Goal: Task Accomplishment & Management: Use online tool/utility

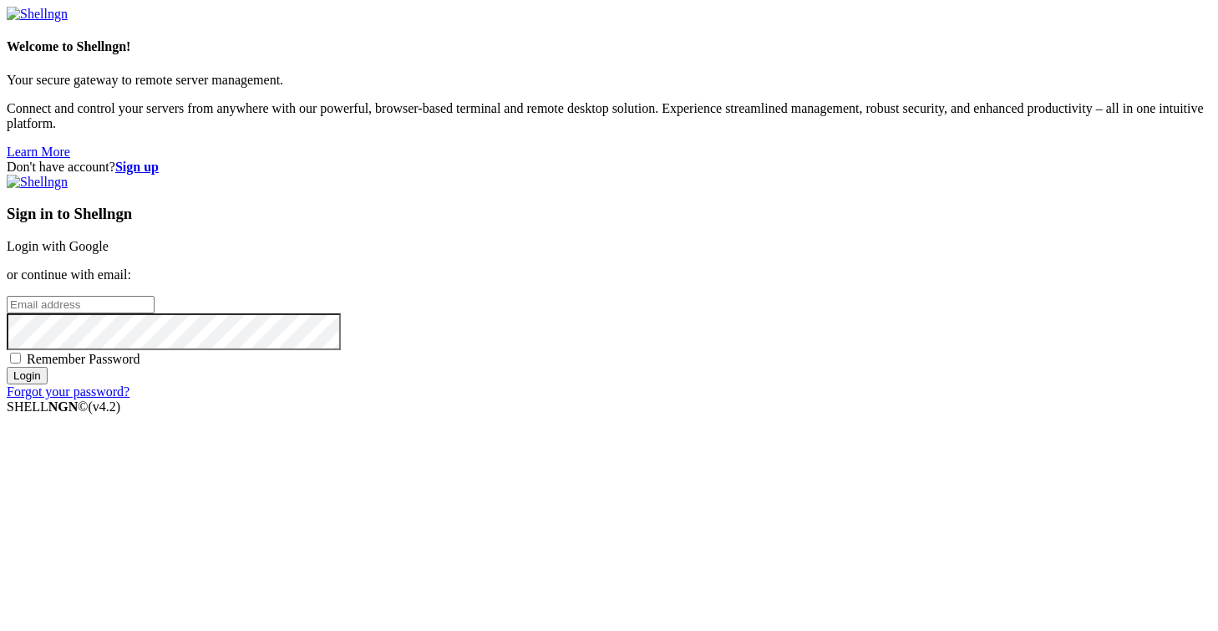
click at [155, 310] on input "email" at bounding box center [81, 305] width 148 height 18
type input "[EMAIL_ADDRESS][DOMAIN_NAME]"
click at [7, 367] on input "Login" at bounding box center [27, 376] width 41 height 18
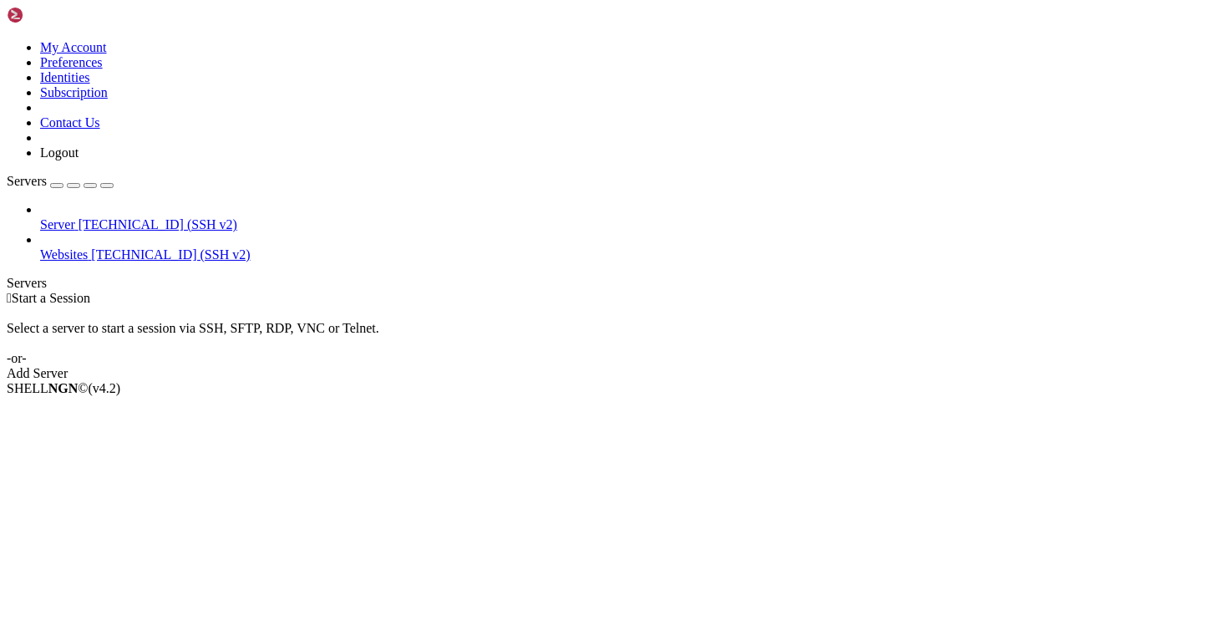
click at [88, 247] on span "Websites" at bounding box center [64, 254] width 48 height 14
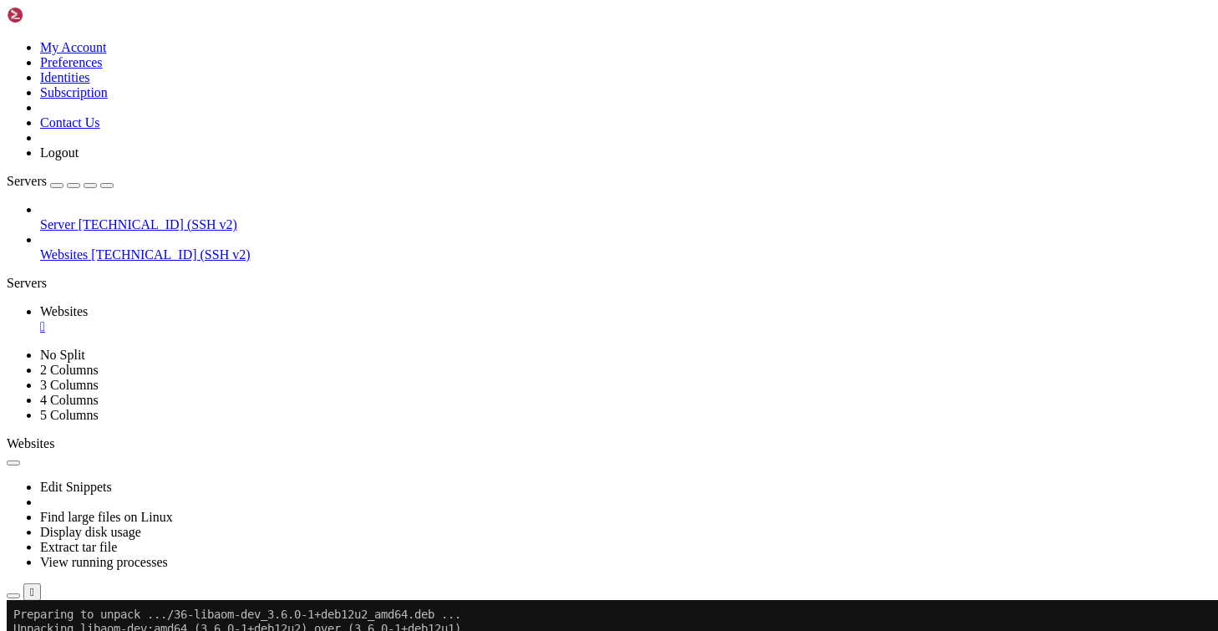
scroll to position [4444, 0]
drag, startPoint x: 92, startPoint y: 1103, endPoint x: 176, endPoint y: 1101, distance: 84.4
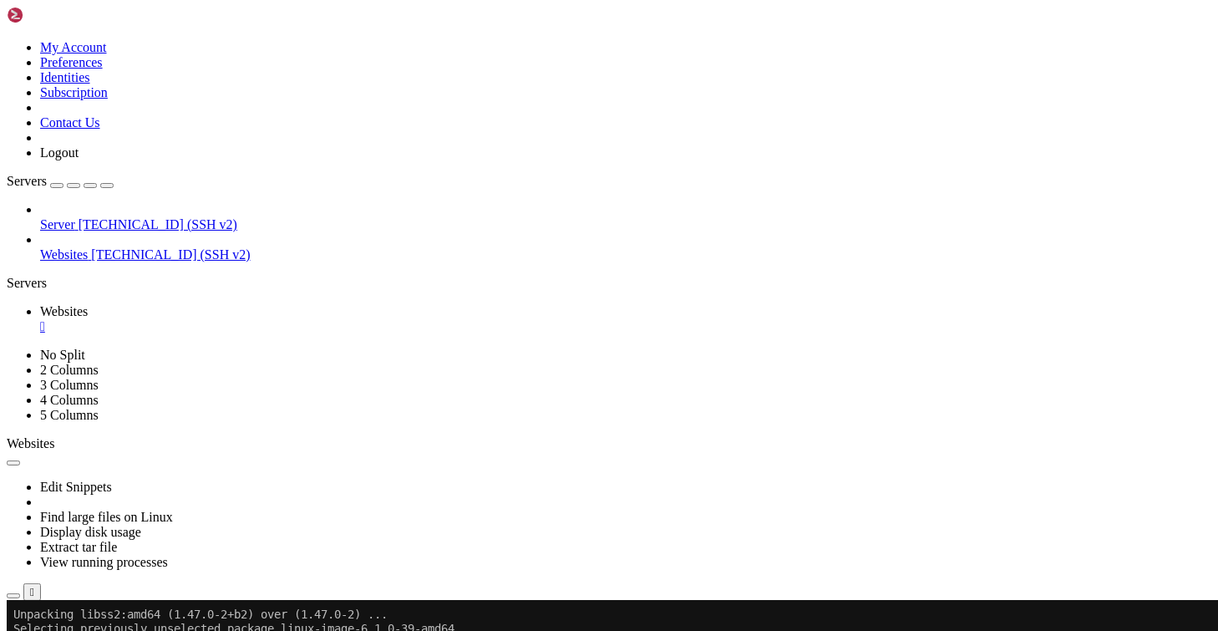
click at [30, 627] on div "button" at bounding box center [30, 627] width 0 height 0
click at [30, 643] on div "button" at bounding box center [30, 643] width 0 height 0
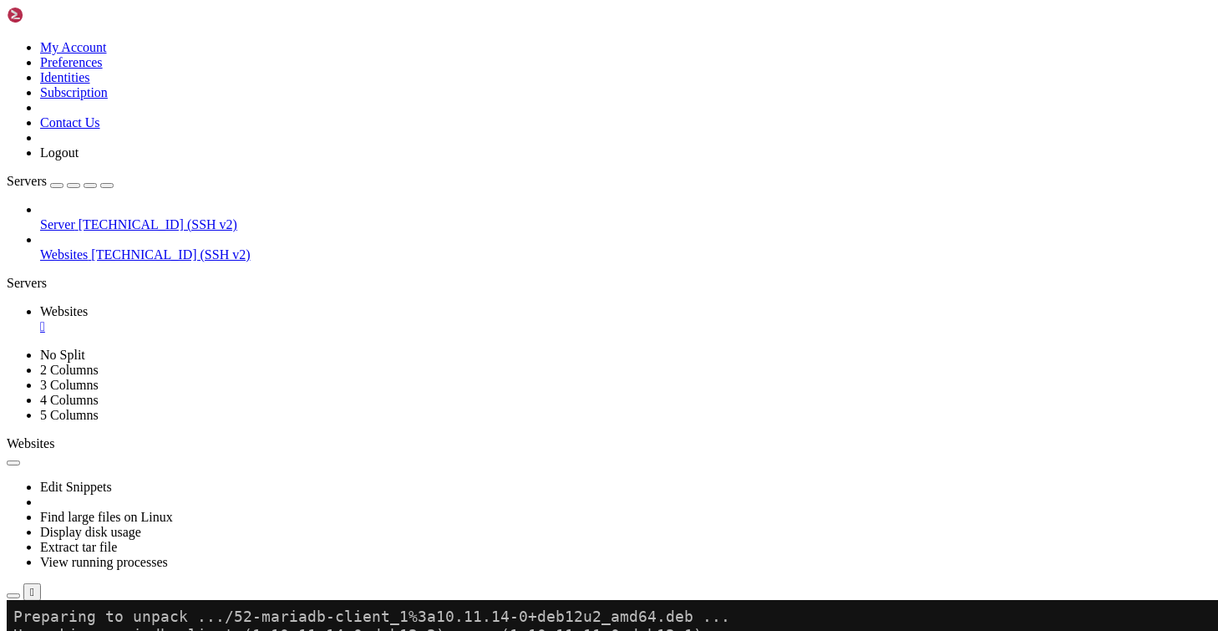
scroll to position [6646, 0]
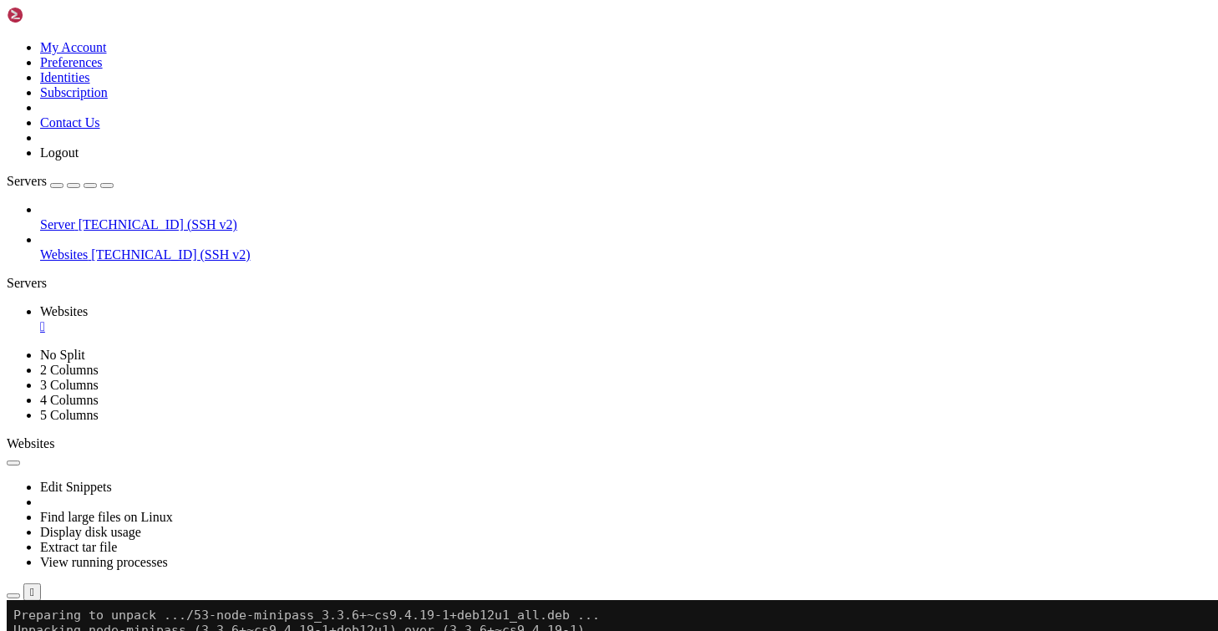
scroll to position [5292, 0]
drag, startPoint x: 580, startPoint y: 1073, endPoint x: 420, endPoint y: 955, distance: 198.8
drag, startPoint x: 352, startPoint y: 952, endPoint x: 960, endPoint y: 1102, distance: 625.3
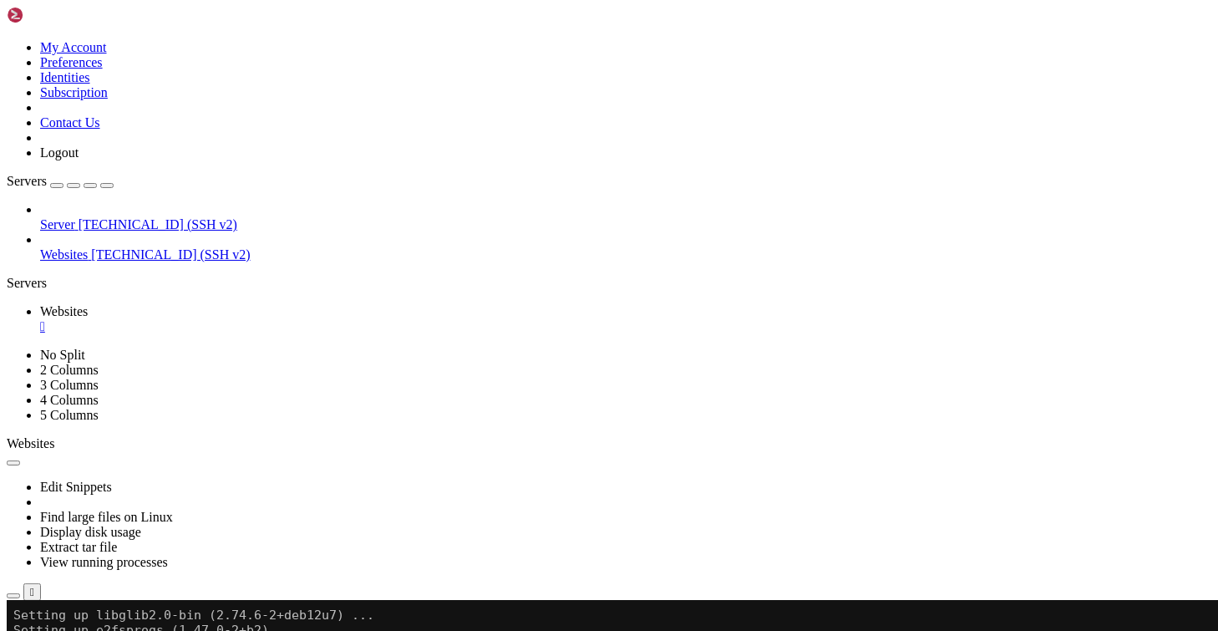
drag, startPoint x: 975, startPoint y: 631, endPoint x: 948, endPoint y: 651, distance: 34.1
drag, startPoint x: 955, startPoint y: 1251, endPoint x: 538, endPoint y: 1030, distance: 471.9
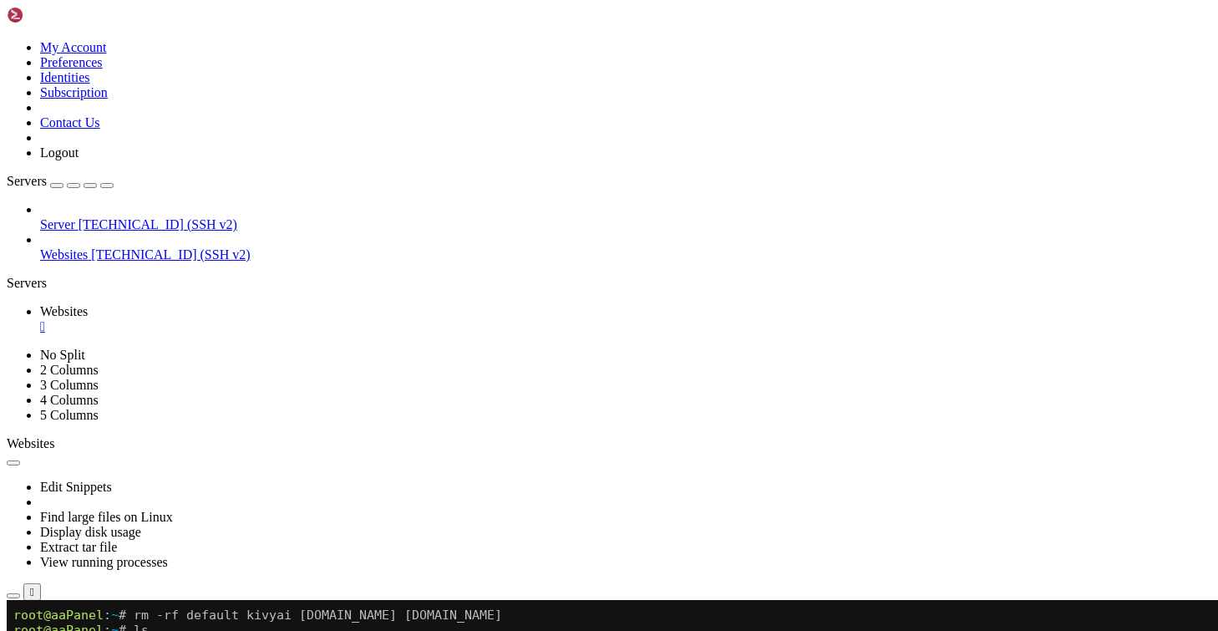
drag, startPoint x: 379, startPoint y: 616, endPoint x: 389, endPoint y: 609, distance: 12.5
click at [386, 616] on div "SHELL NGN © (v 4.2 ) [TECHNICAL_ID] Connected" at bounding box center [609, 638] width 1204 height 45
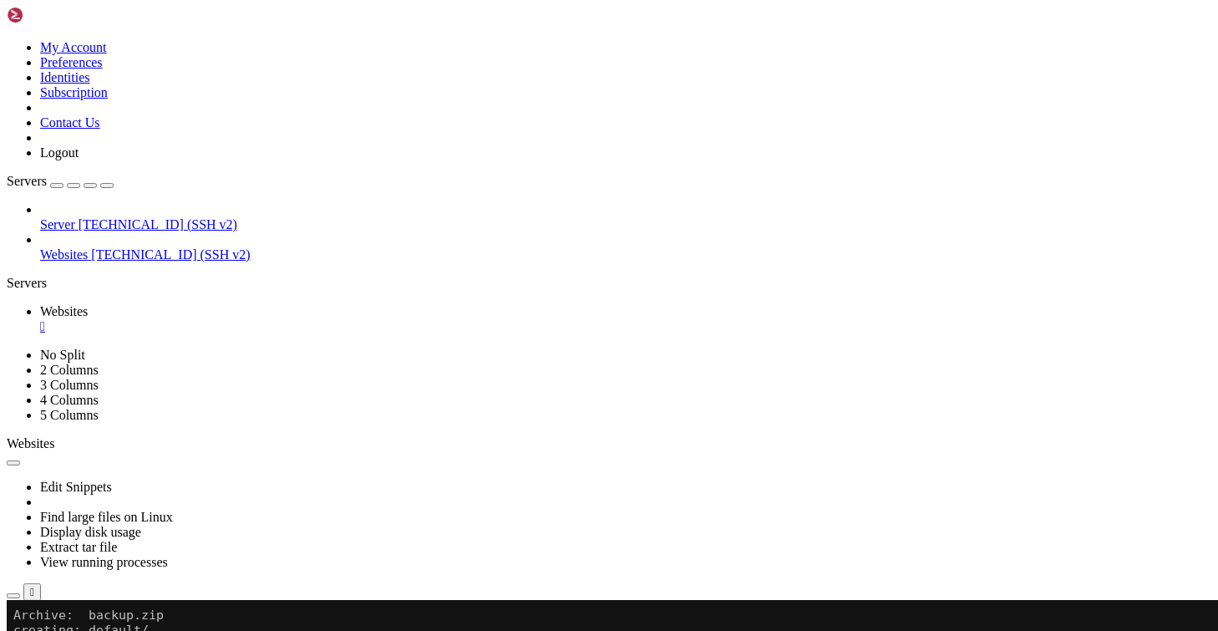
drag, startPoint x: 373, startPoint y: 899, endPoint x: 382, endPoint y: 899, distance: 8.4
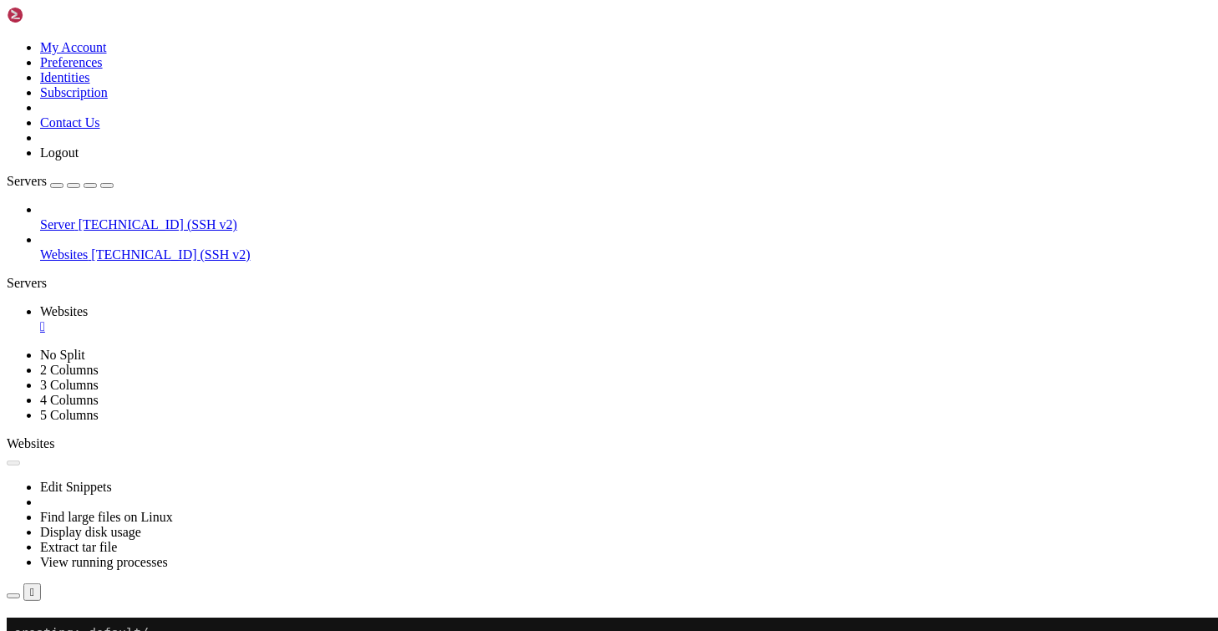
scroll to position [8253, 0]
click at [73, 633] on button "Reconnect" at bounding box center [40, 642] width 67 height 18
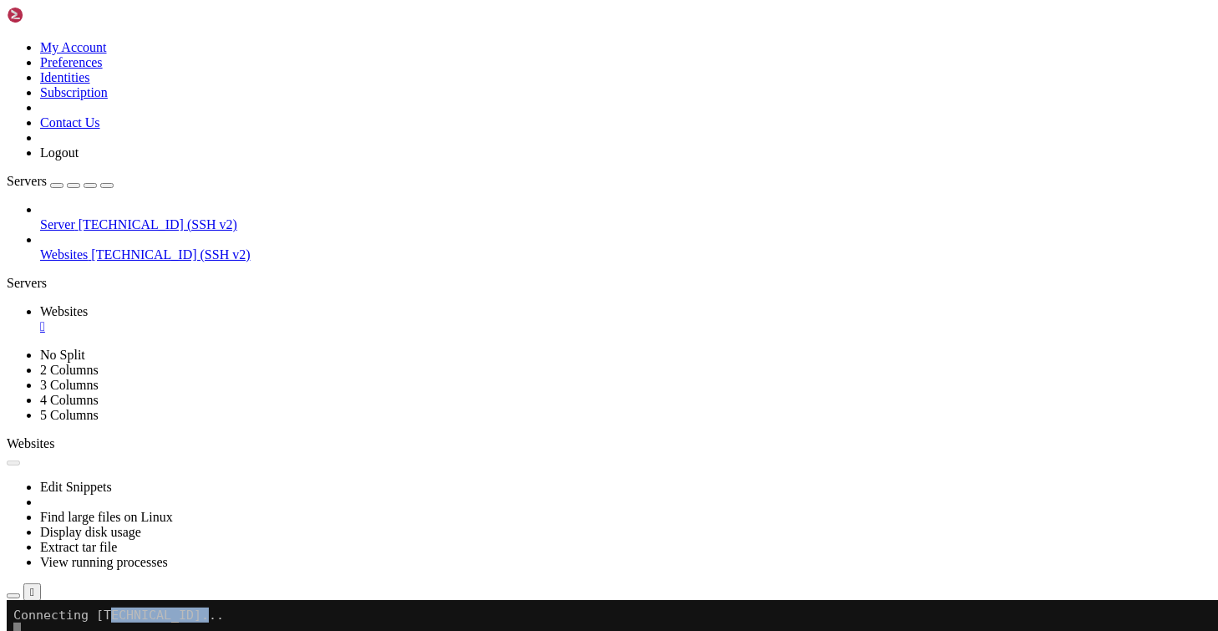
drag, startPoint x: 216, startPoint y: 616, endPoint x: 110, endPoint y: 611, distance: 106.2
click at [110, 611] on x-row "Connecting [TECHNICAL_ID]..." at bounding box center [511, 613] width 996 height 15
click at [88, 247] on span "Websites" at bounding box center [64, 254] width 48 height 14
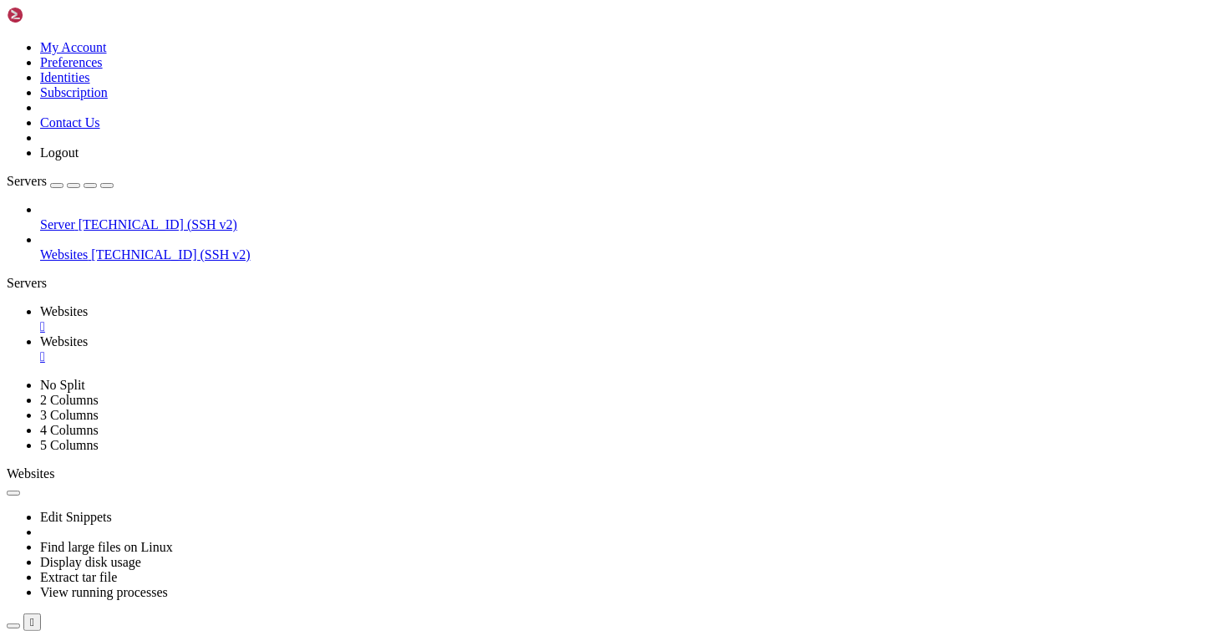
scroll to position [0, 0]
click at [88, 304] on span "Websites" at bounding box center [64, 311] width 48 height 14
click at [88, 334] on span "Websites" at bounding box center [64, 341] width 48 height 14
click at [403, 349] on div "" at bounding box center [625, 356] width 1171 height 15
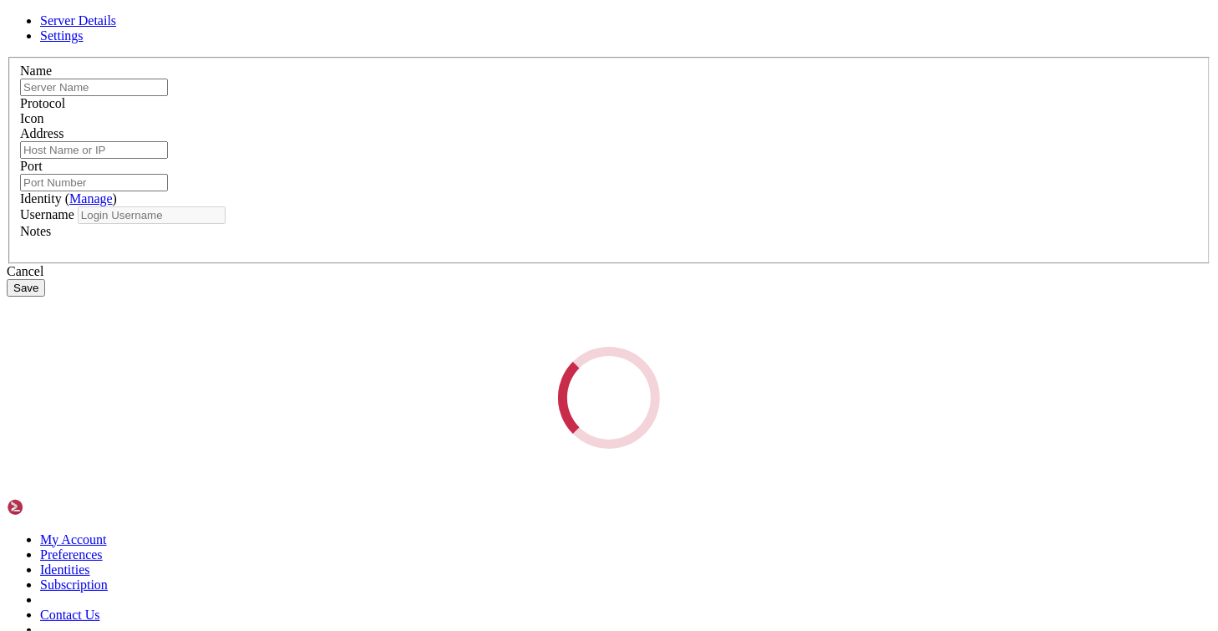
type input "Websites"
type input "[TECHNICAL_ID]"
type input "22"
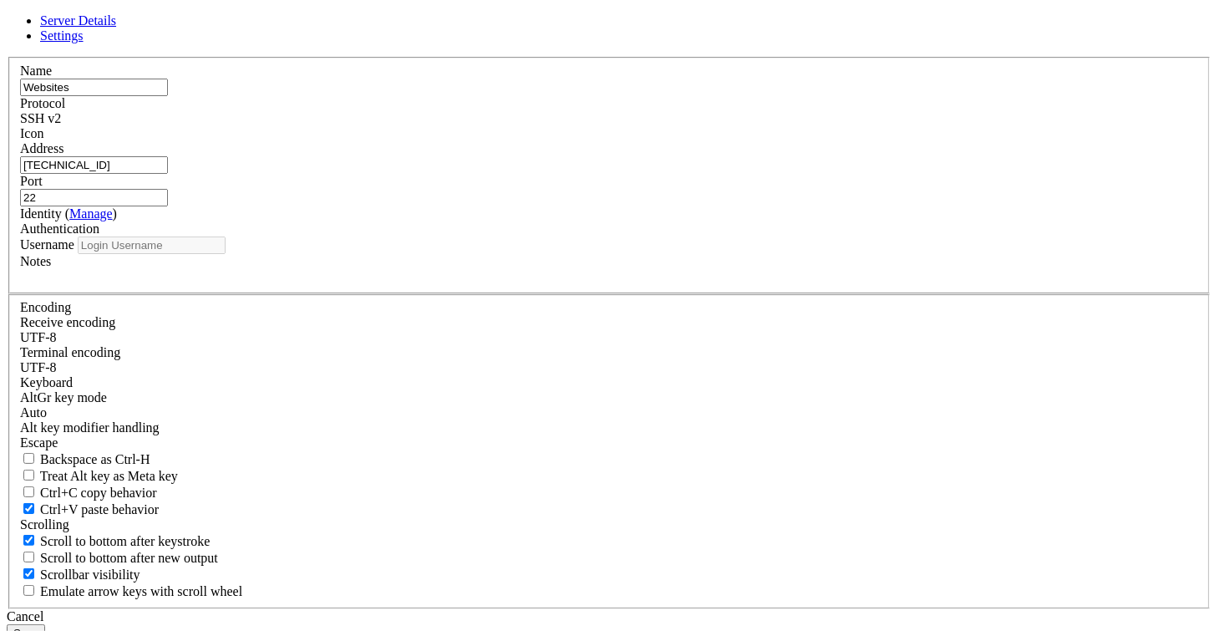
type input "root"
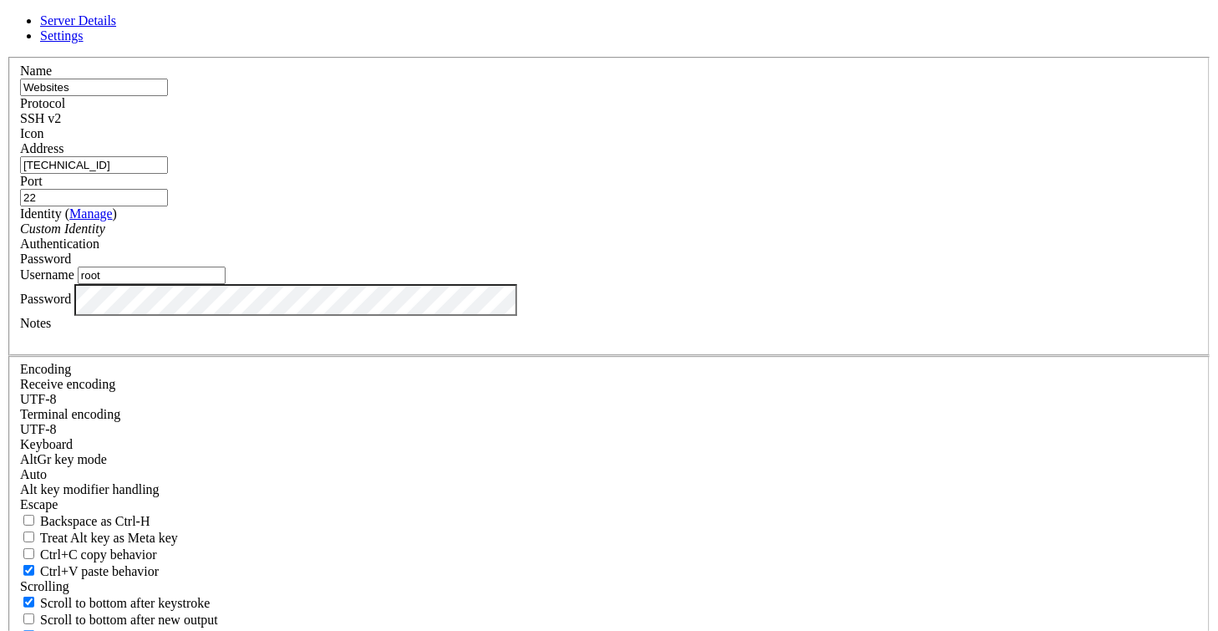
click at [112, 418] on div "Server Details Settings Name Websites Protocol SSH v2 Icon" at bounding box center [609, 358] width 1204 height 690
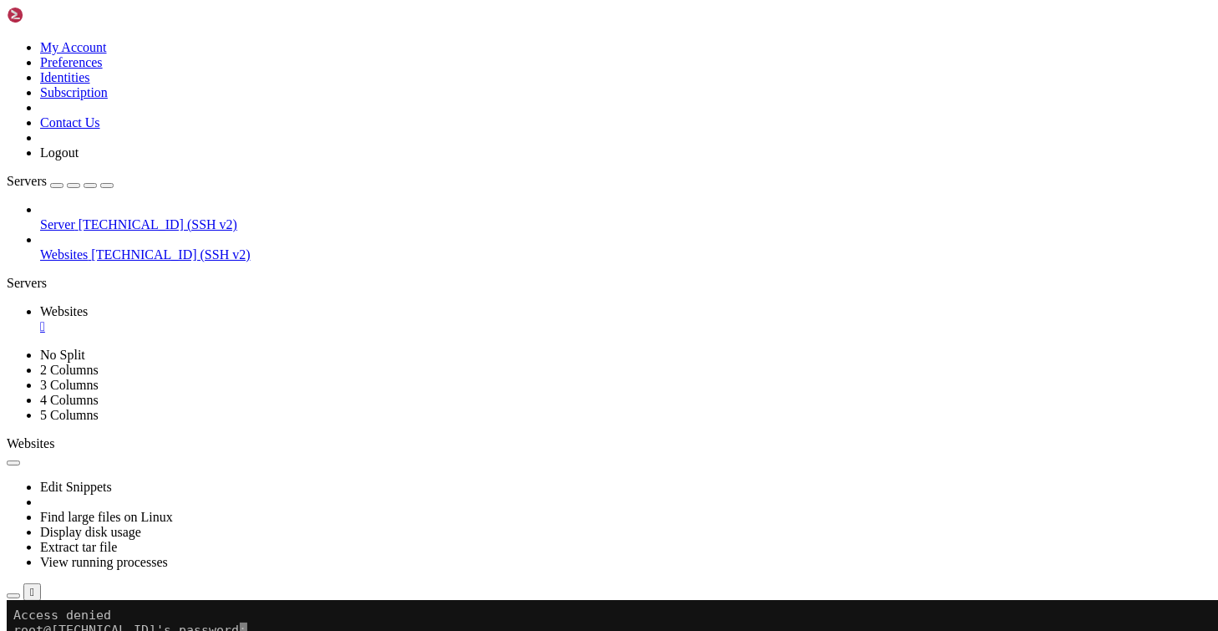
click at [66, 247] on span "Websites" at bounding box center [64, 254] width 48 height 14
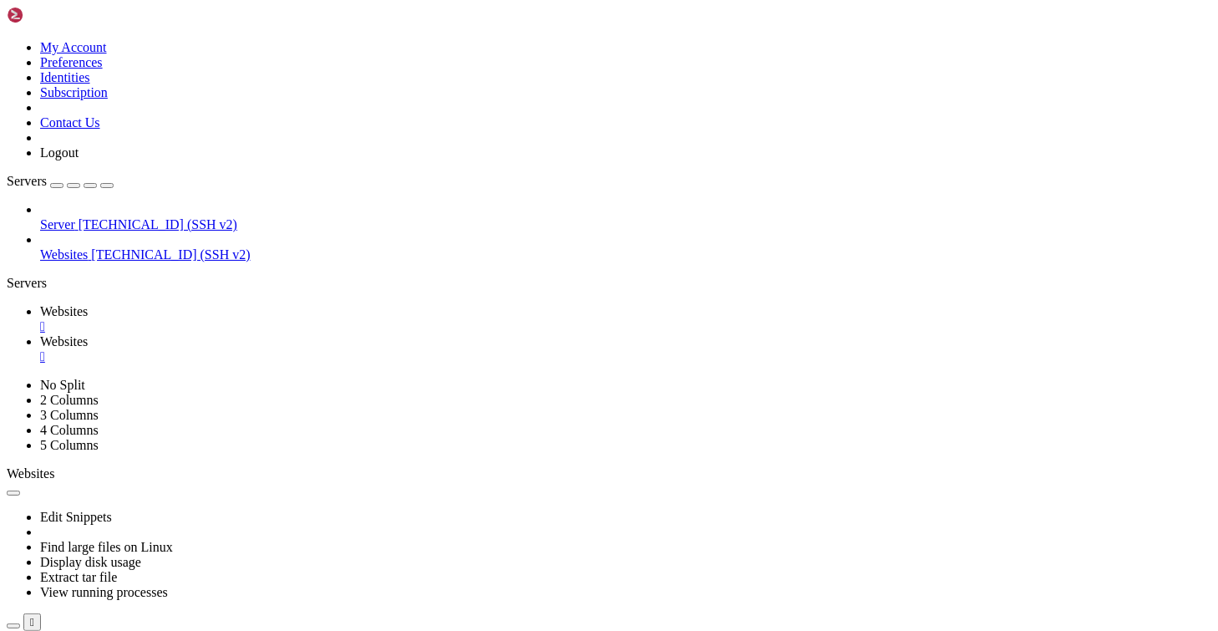
click at [297, 319] on div "" at bounding box center [625, 326] width 1171 height 15
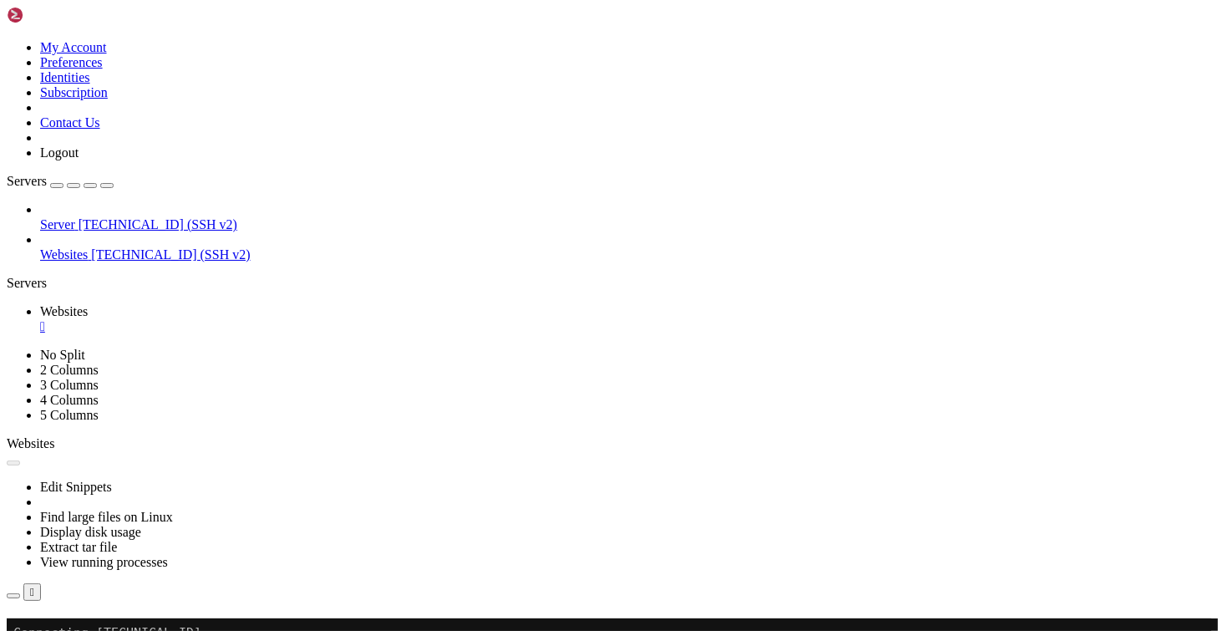
click at [73, 633] on button "Reconnect" at bounding box center [40, 642] width 67 height 18
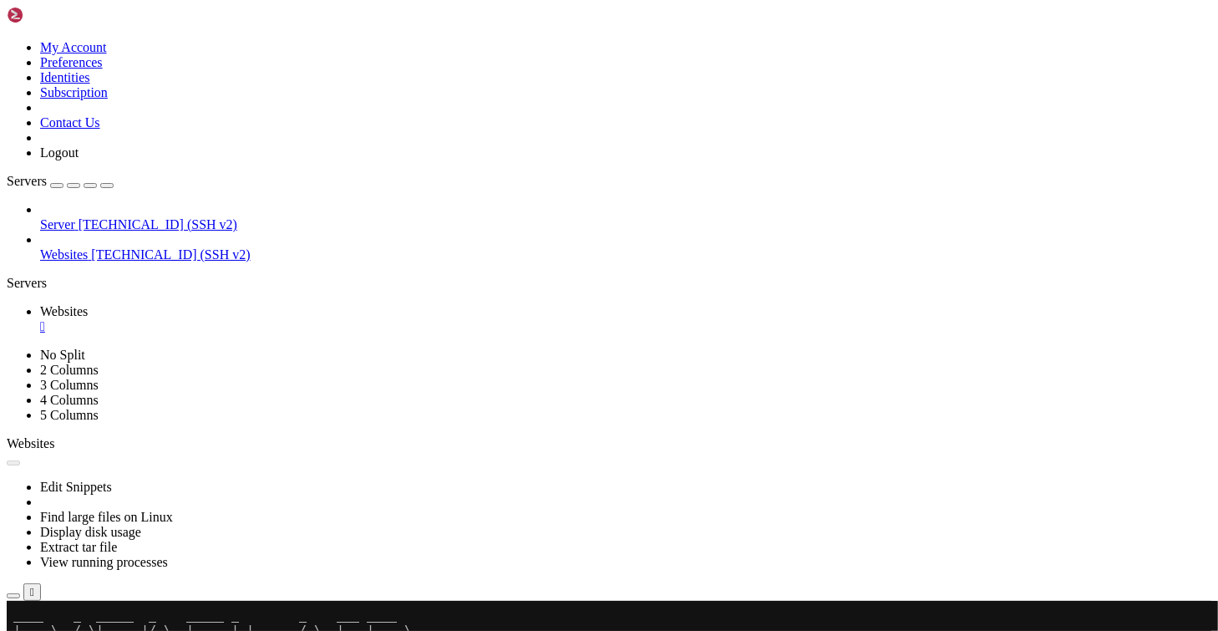
click at [302, 304] on link "Websites " at bounding box center [625, 319] width 1171 height 30
click at [302, 319] on div "" at bounding box center [625, 326] width 1171 height 15
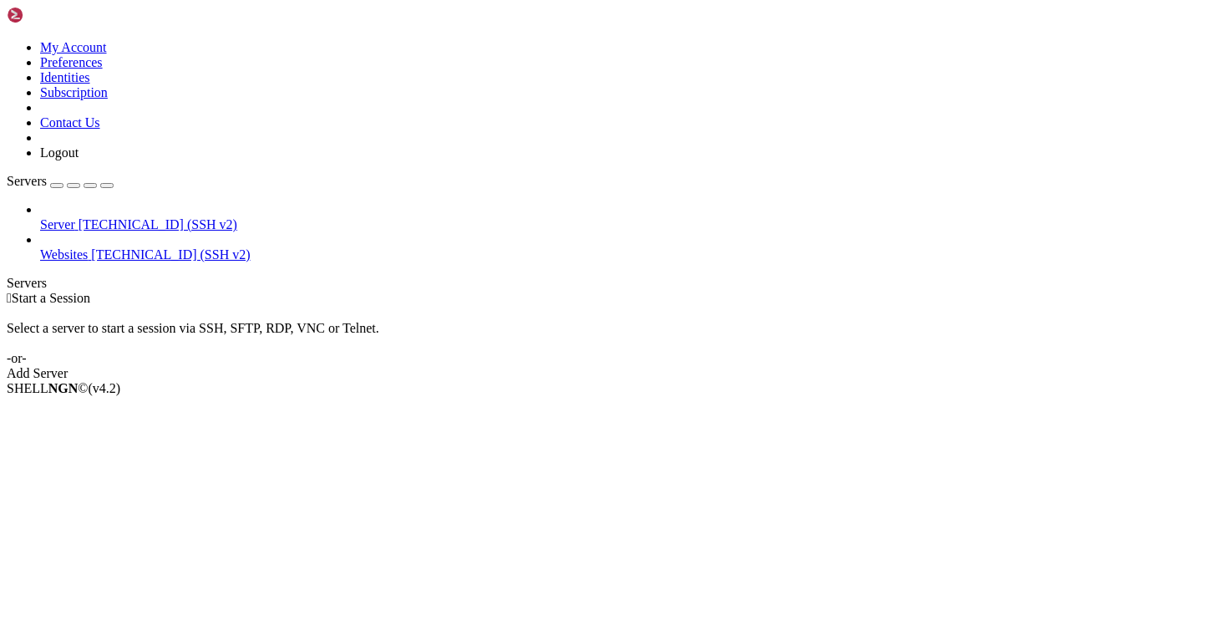
click at [86, 217] on span "[TECHNICAL_ID] (SSH v2)" at bounding box center [158, 224] width 159 height 14
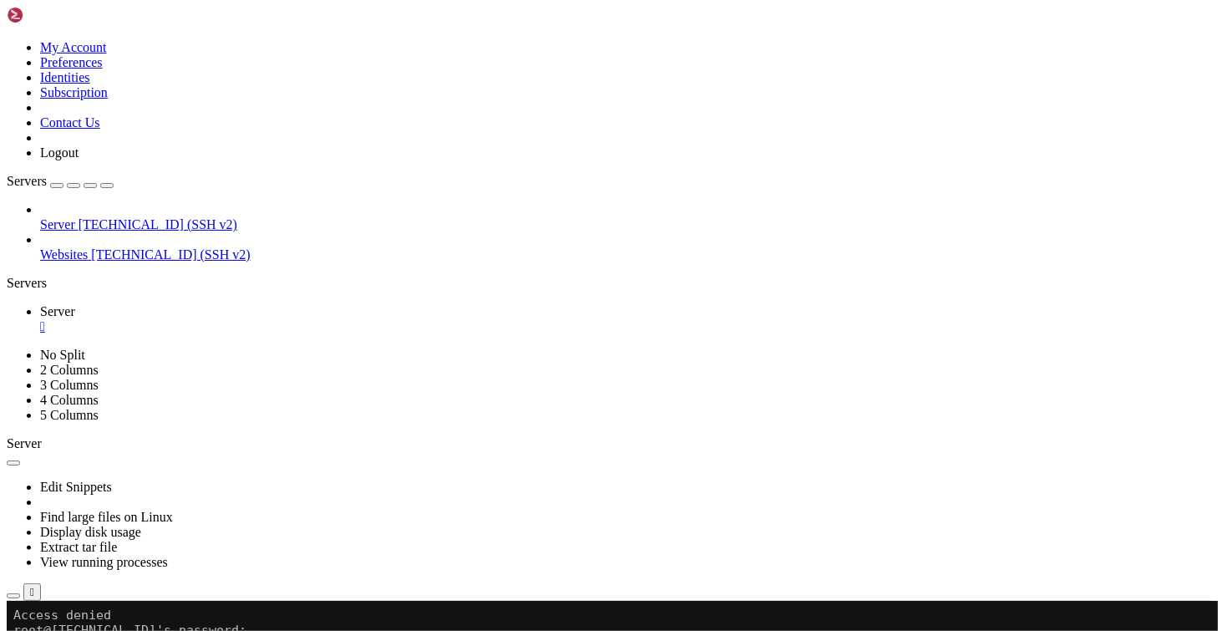
click at [119, 217] on span "[TECHNICAL_ID] (SSH v2)" at bounding box center [158, 224] width 159 height 14
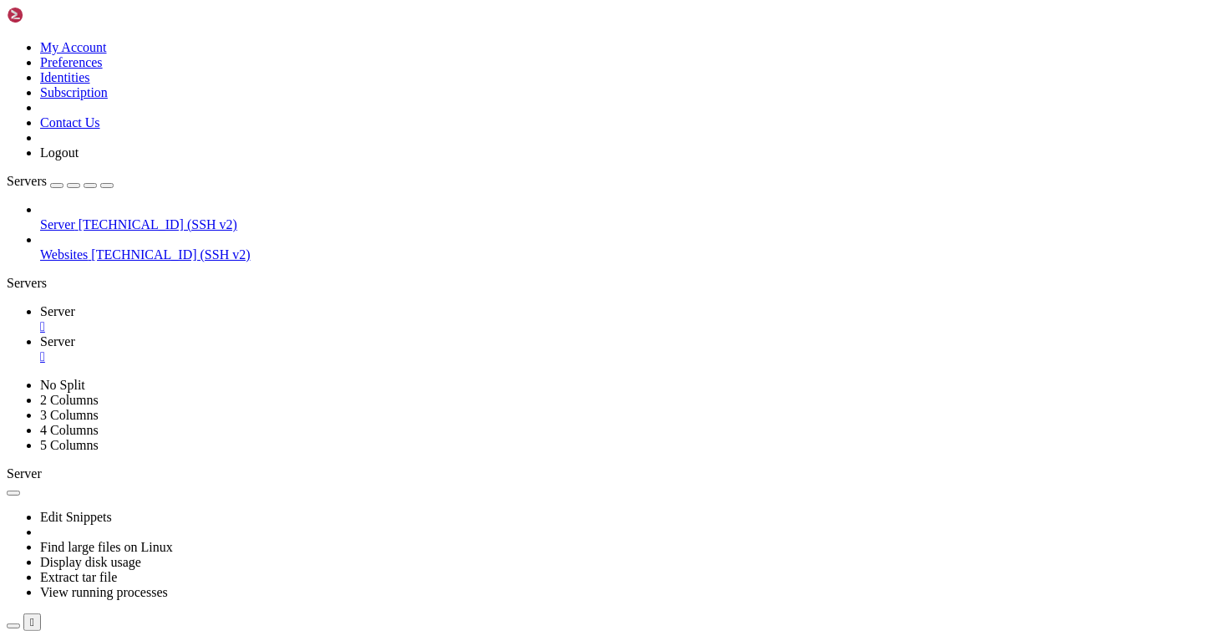
scroll to position [0, 0]
click at [281, 304] on link "Server " at bounding box center [625, 319] width 1171 height 30
click at [287, 319] on div "" at bounding box center [625, 326] width 1171 height 15
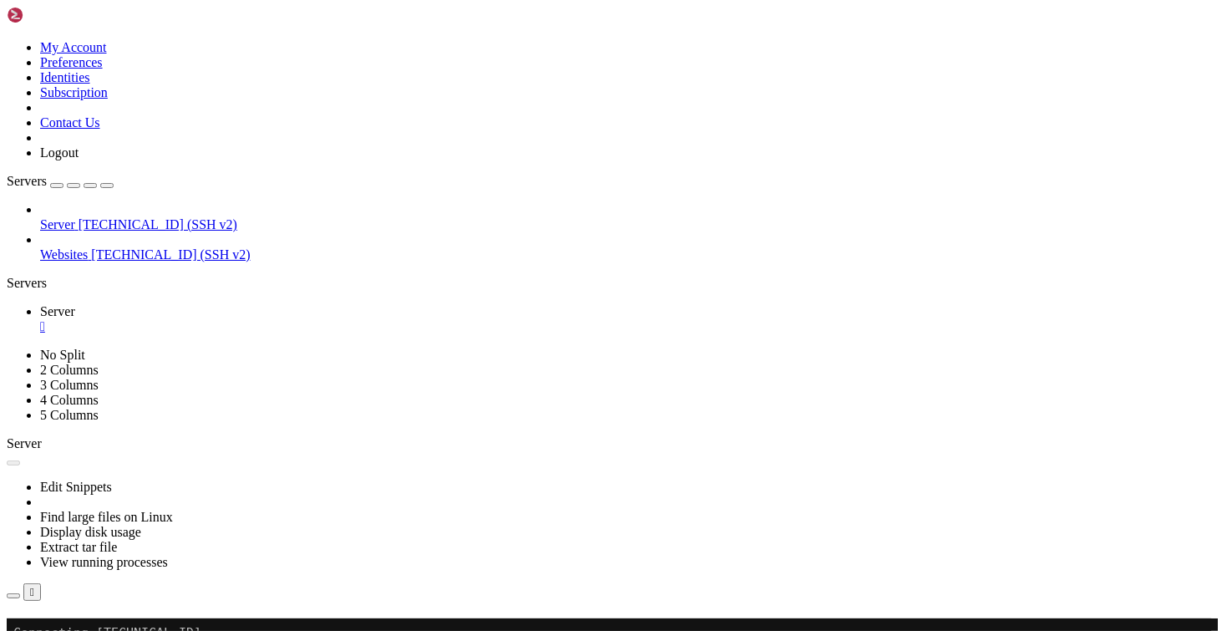
click at [287, 319] on div "" at bounding box center [625, 326] width 1171 height 15
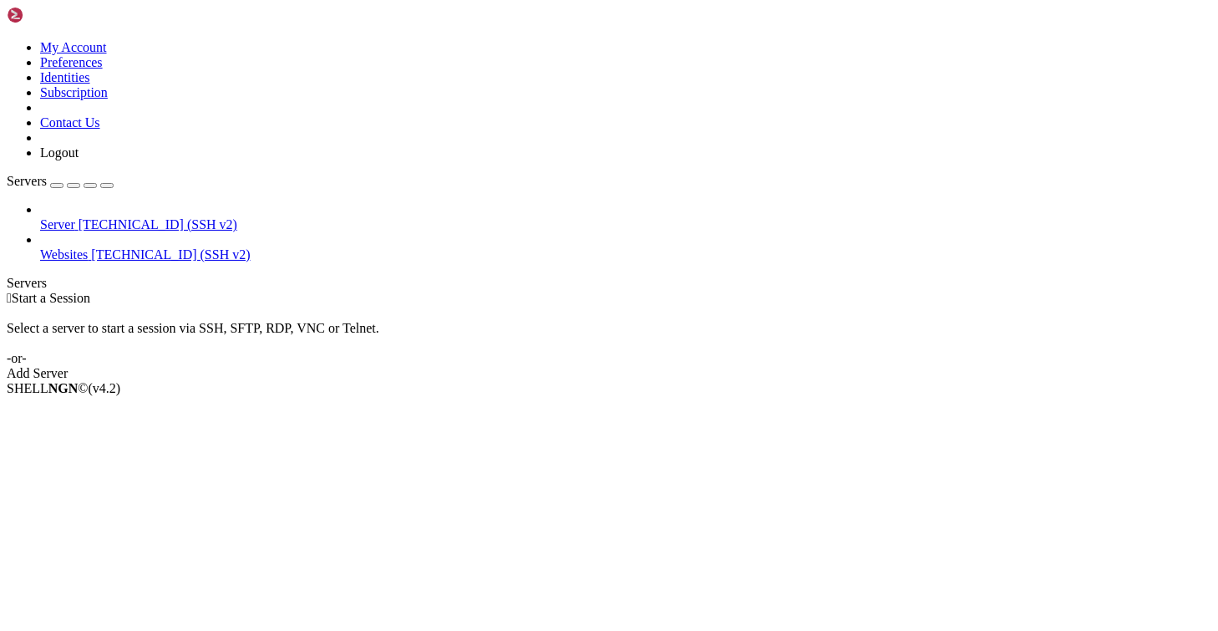
click at [79, 217] on span "[TECHNICAL_ID] (SSH v2)" at bounding box center [158, 224] width 159 height 14
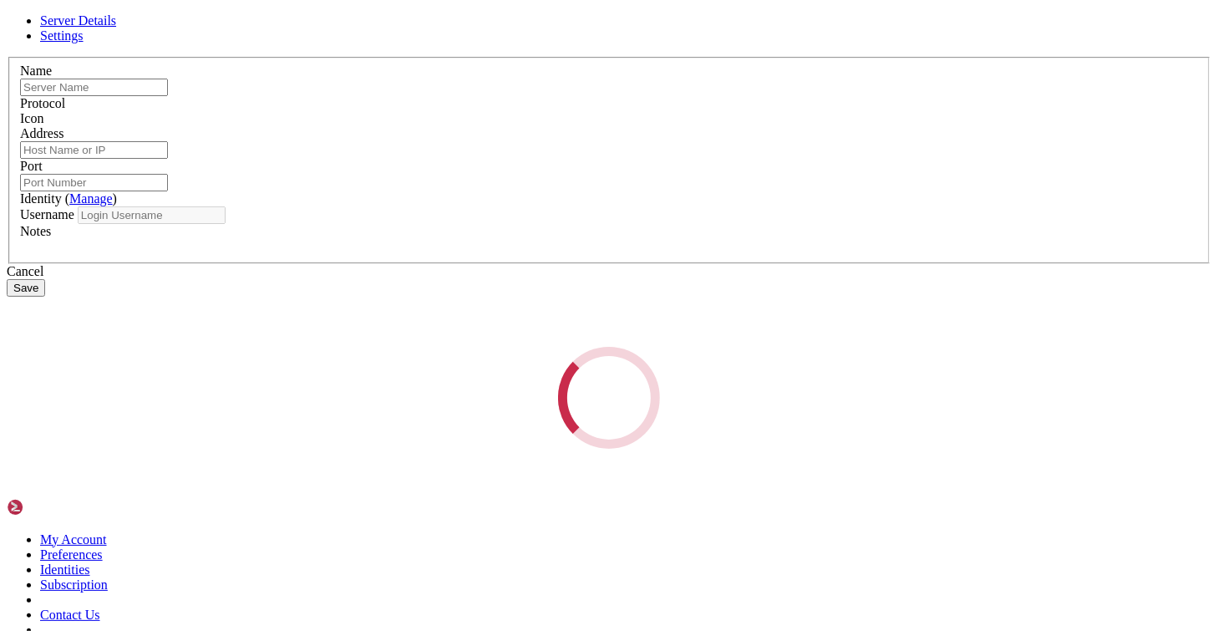
type input "Server"
type input "[TECHNICAL_ID]"
type input "22"
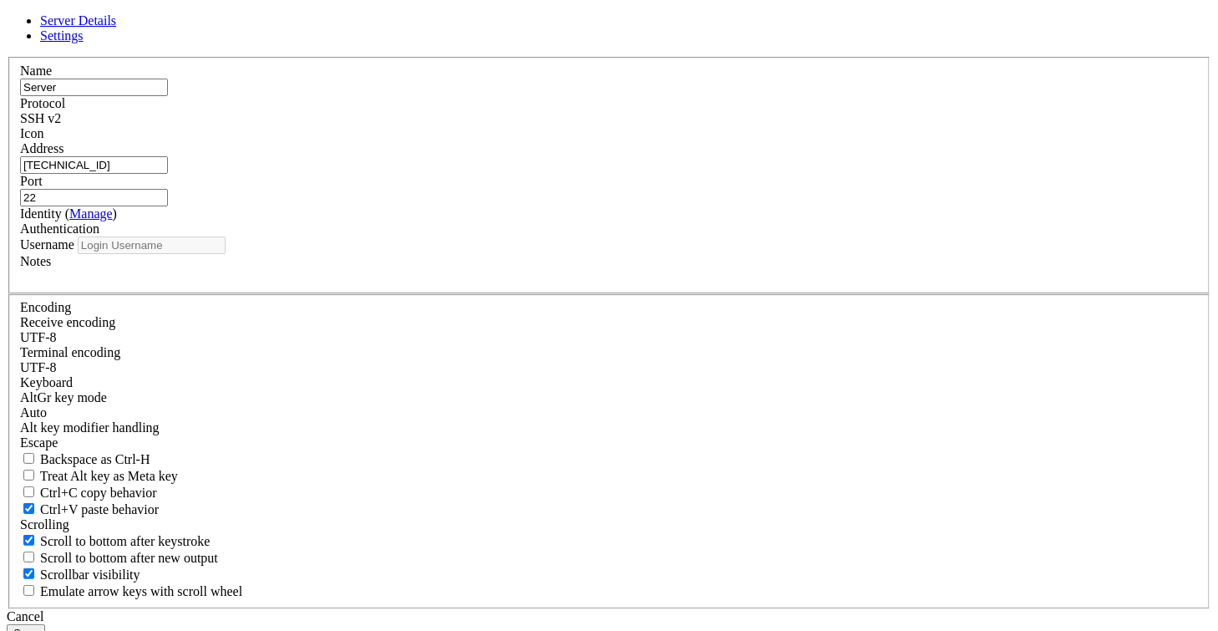
type input "root"
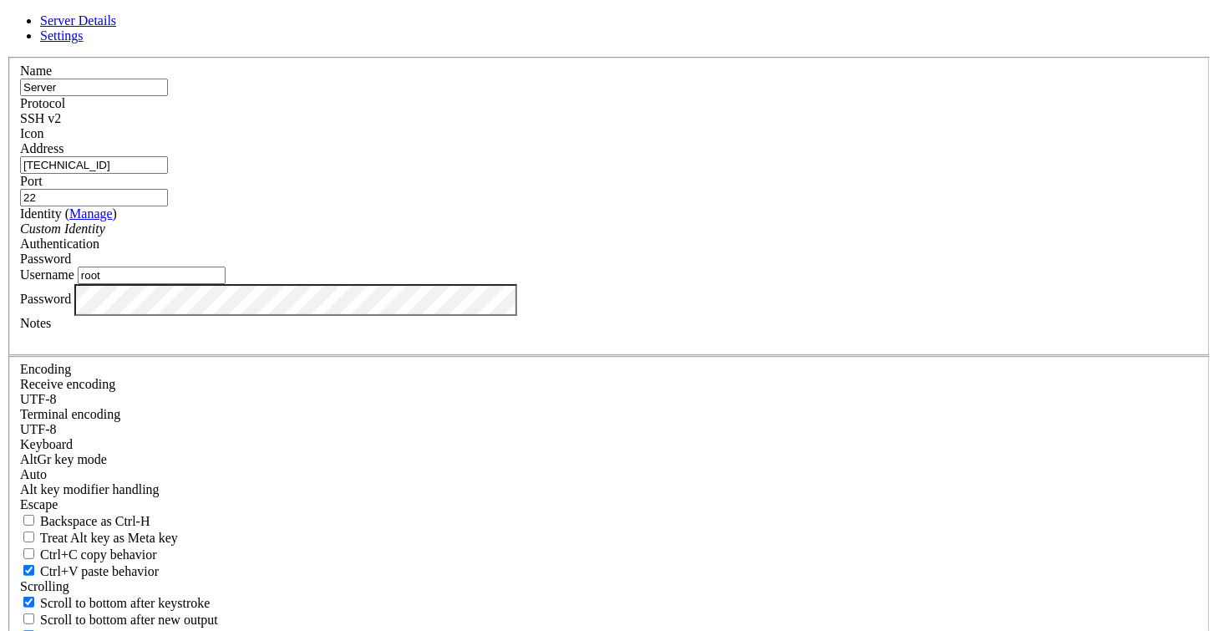
click at [207, 371] on div "Server Details Settings Name Server Protocol SSH v2 Icon" at bounding box center [609, 358] width 1204 height 690
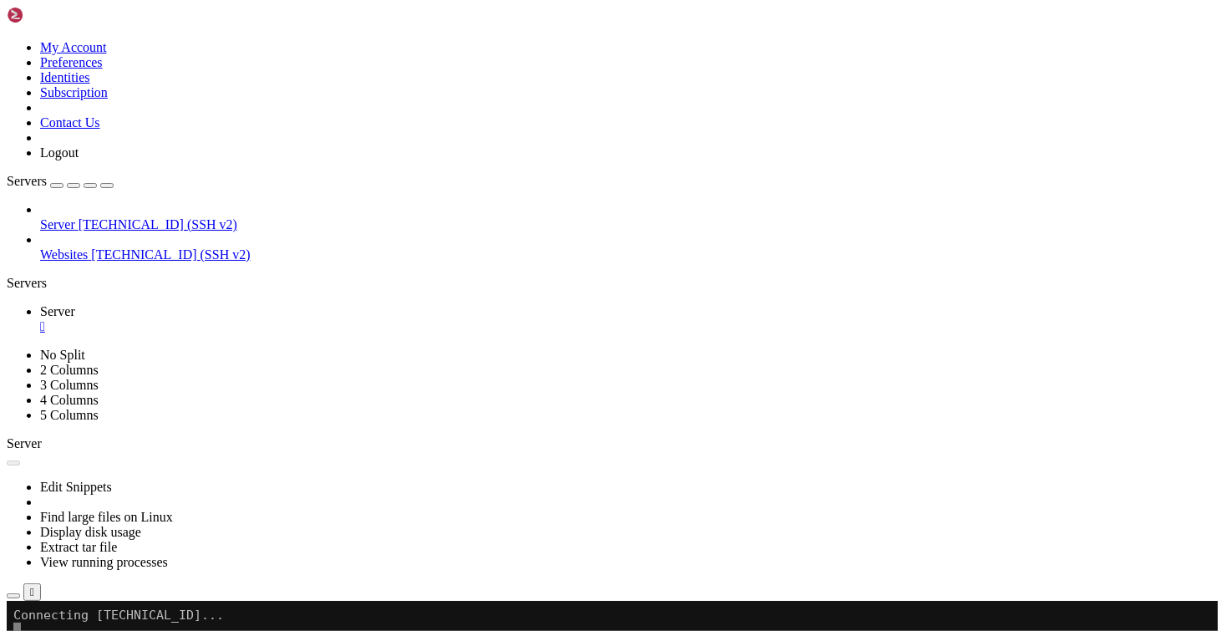
click at [287, 319] on div "" at bounding box center [625, 326] width 1171 height 15
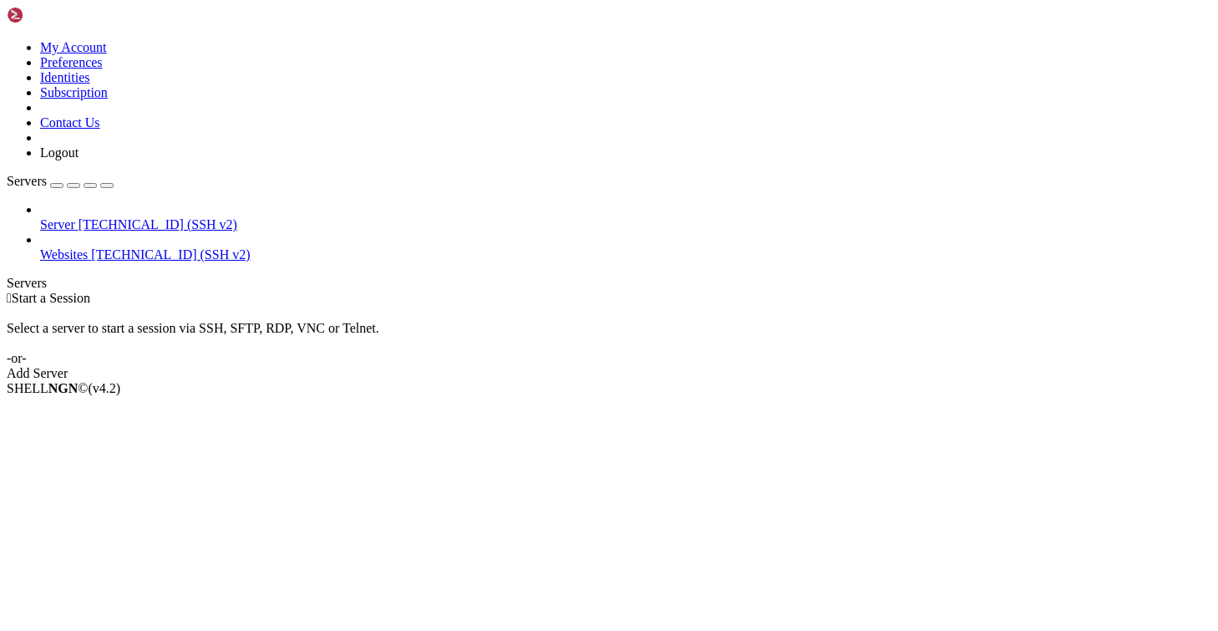
click at [152, 217] on span "[TECHNICAL_ID] (SSH v2)" at bounding box center [158, 224] width 159 height 14
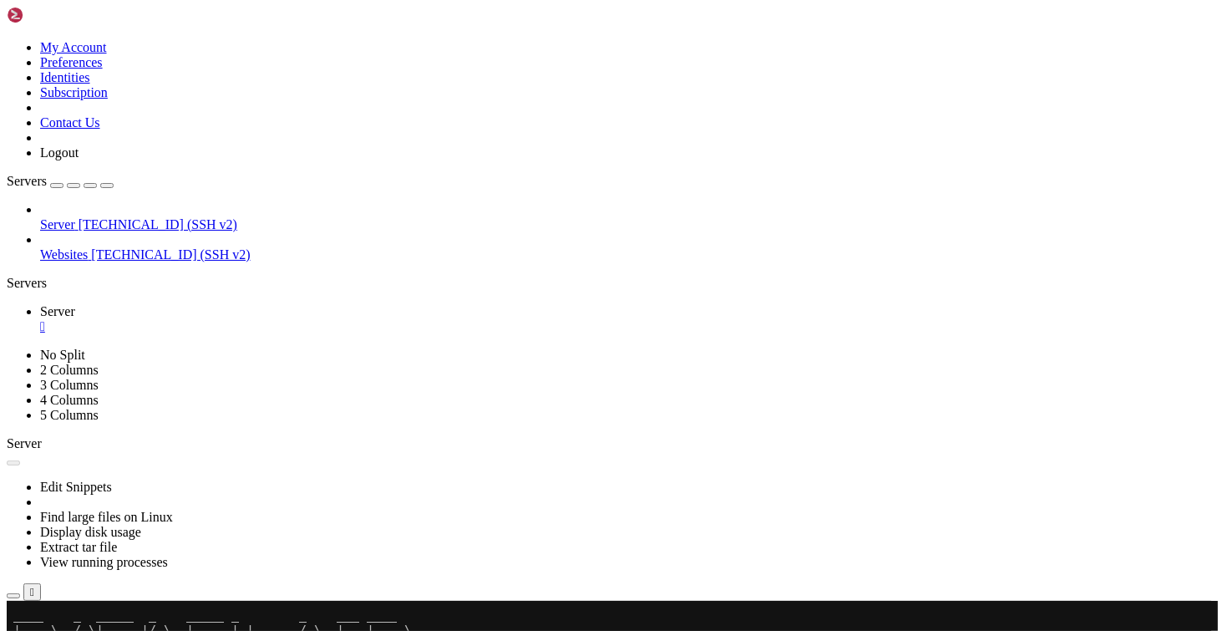
click at [136, 217] on span "[TECHNICAL_ID] (SSH v2)" at bounding box center [158, 224] width 159 height 14
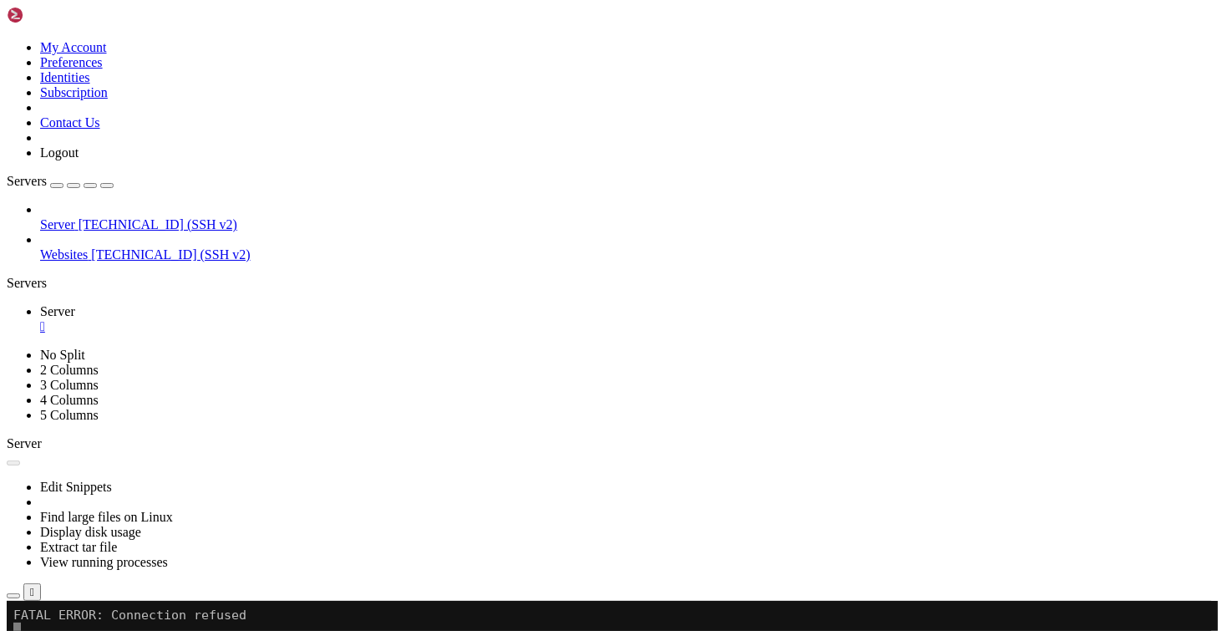
click at [136, 217] on span "[TECHNICAL_ID] (SSH v2)" at bounding box center [158, 224] width 159 height 14
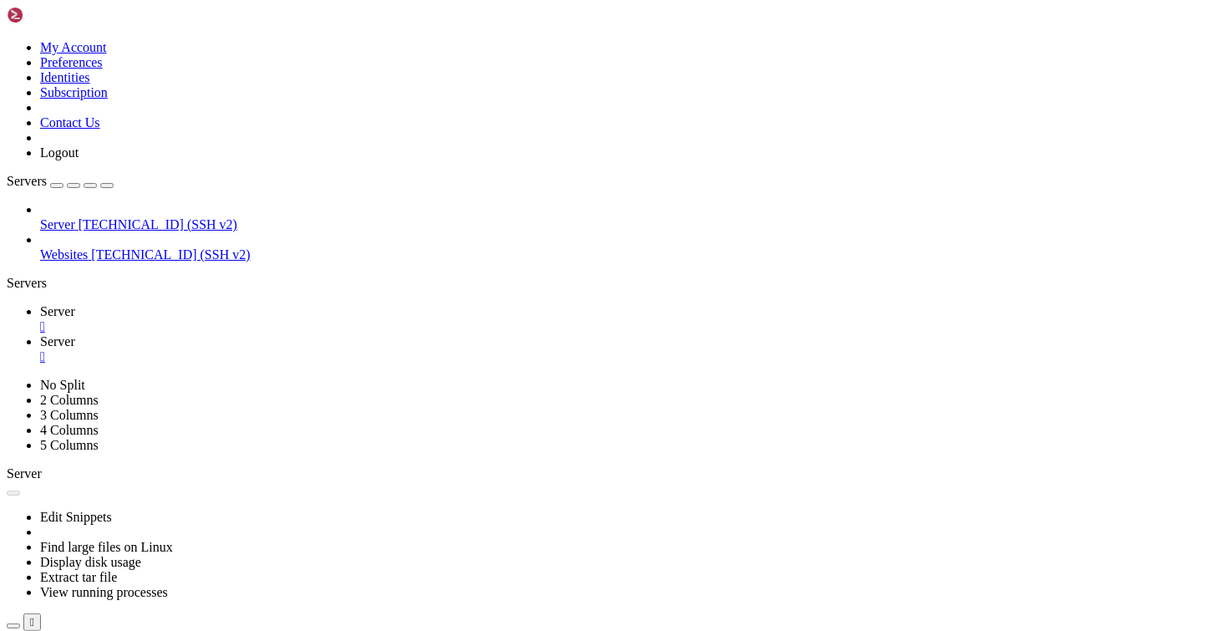
click at [290, 319] on div "" at bounding box center [625, 326] width 1171 height 15
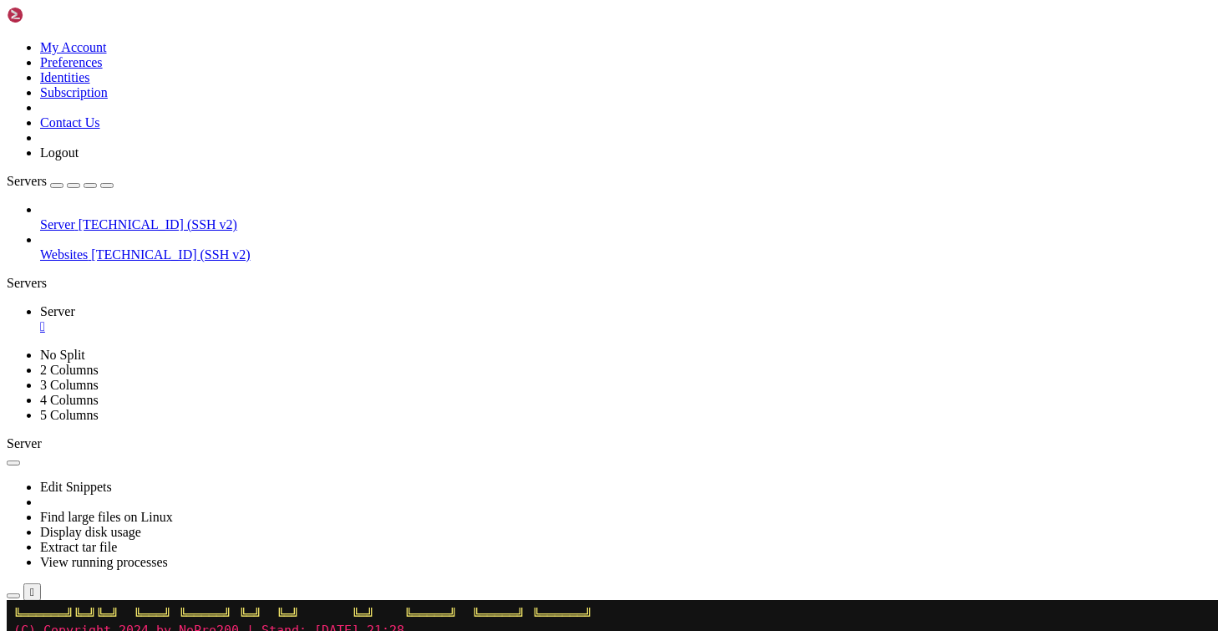
click at [289, 319] on div "" at bounding box center [625, 326] width 1171 height 15
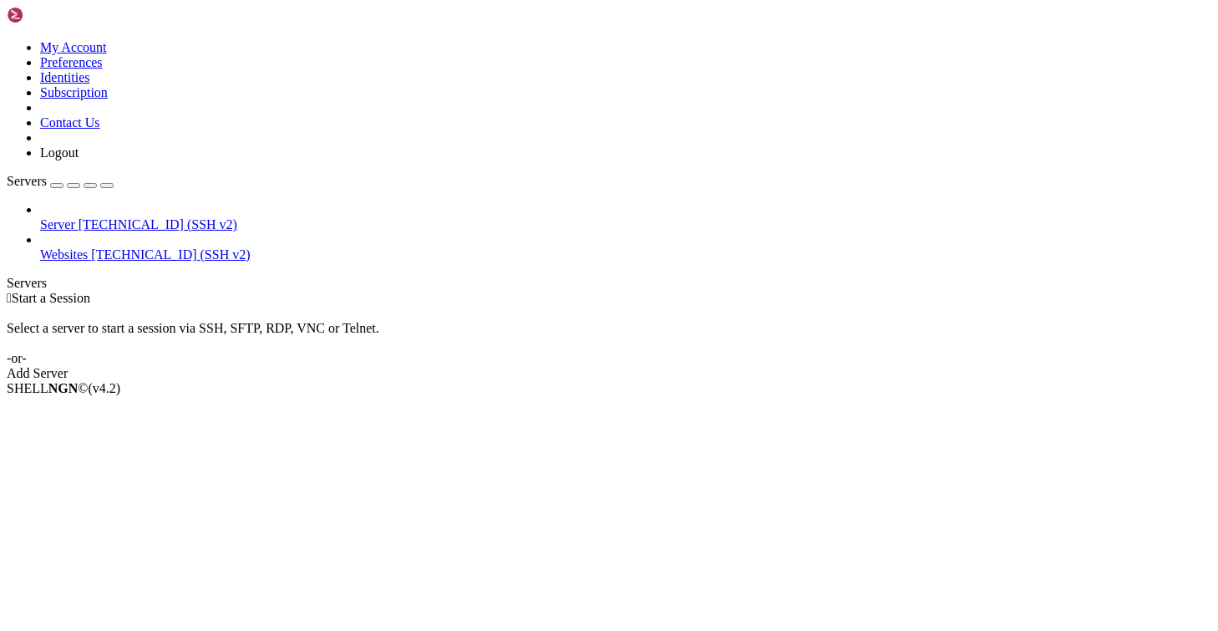
click at [75, 217] on span "Server" at bounding box center [57, 224] width 35 height 14
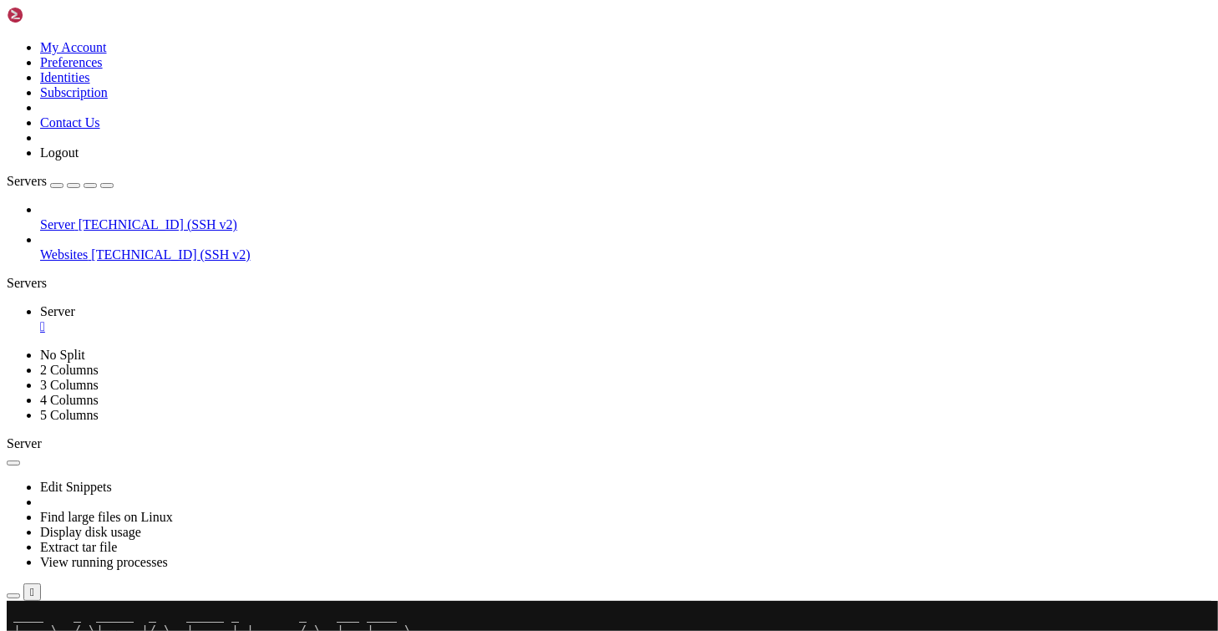
scroll to position [8, 2]
drag, startPoint x: 221, startPoint y: 170, endPoint x: 113, endPoint y: 271, distance: 148.9
click at [113, 262] on div "Server 77.90.52.53 (SSH v2) Websites 77.90.52.103 (SSH v2)" at bounding box center [609, 232] width 1204 height 60
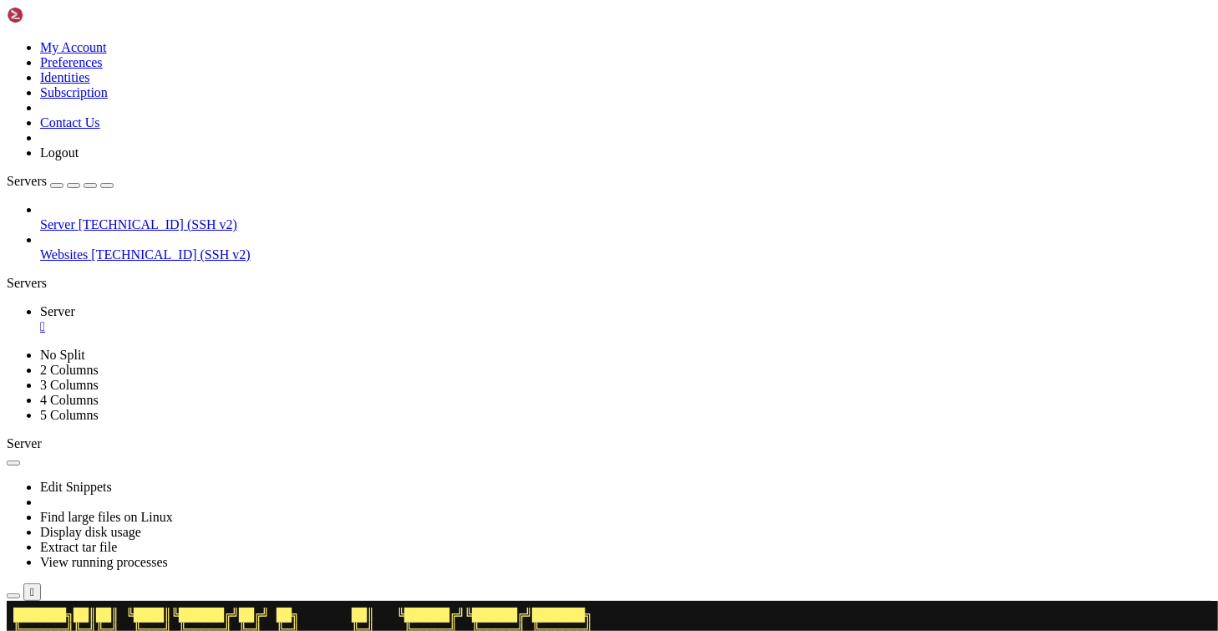
scroll to position [0, 0]
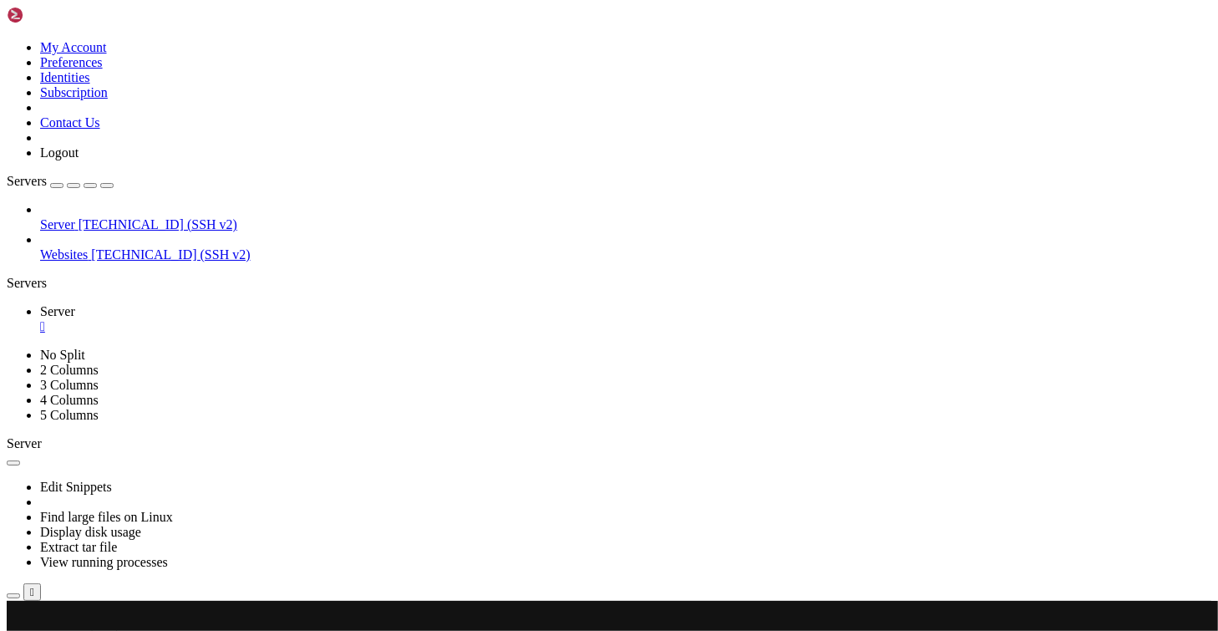
click at [20, 593] on button "button" at bounding box center [13, 595] width 13 height 5
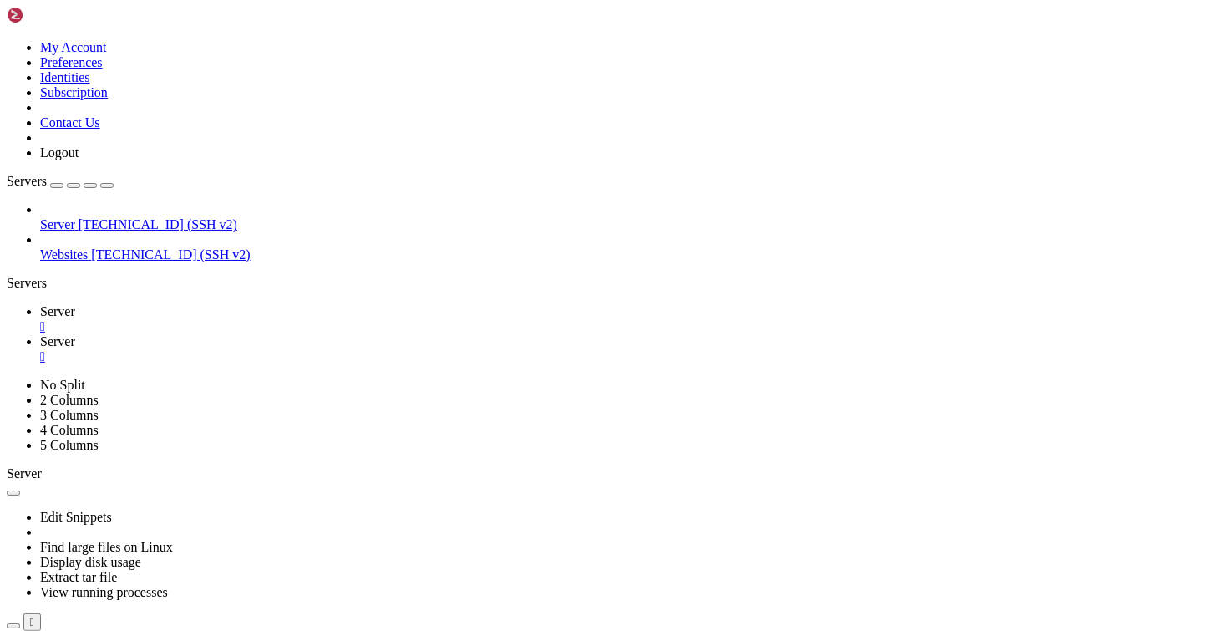
scroll to position [2541, 0]
click at [383, 349] on div "" at bounding box center [625, 356] width 1171 height 15
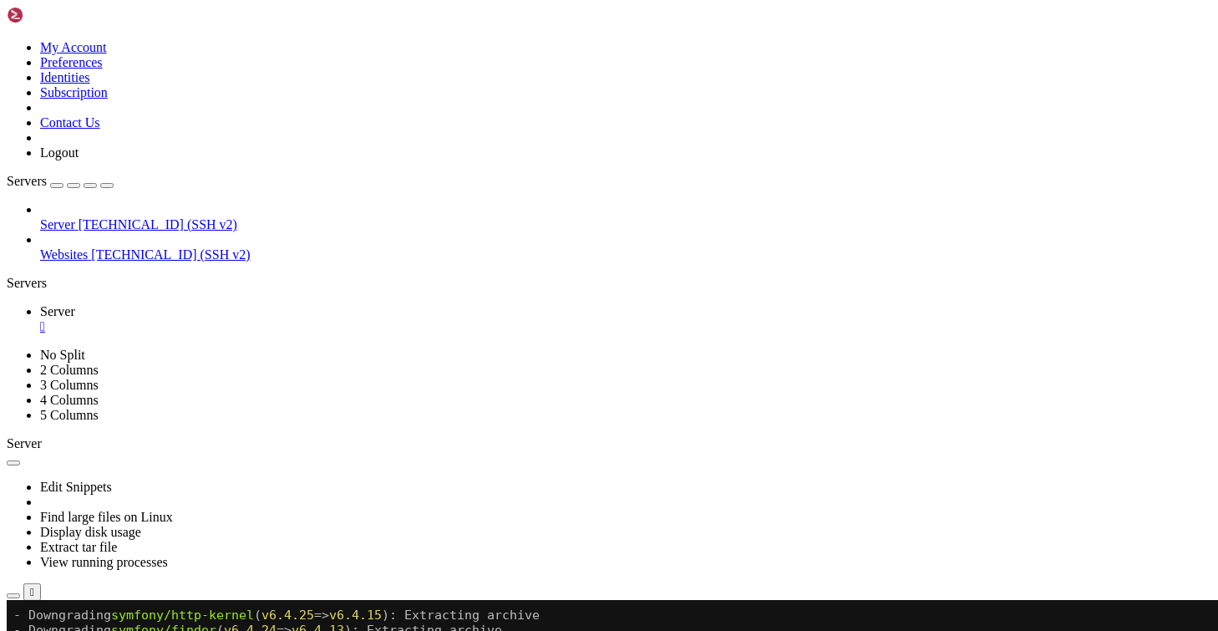
scroll to position [29690, 0]
drag, startPoint x: 297, startPoint y: 1072, endPoint x: 298, endPoint y: 1081, distance: 9.2
drag, startPoint x: 404, startPoint y: 1190, endPoint x: 89, endPoint y: 1109, distance: 325.1
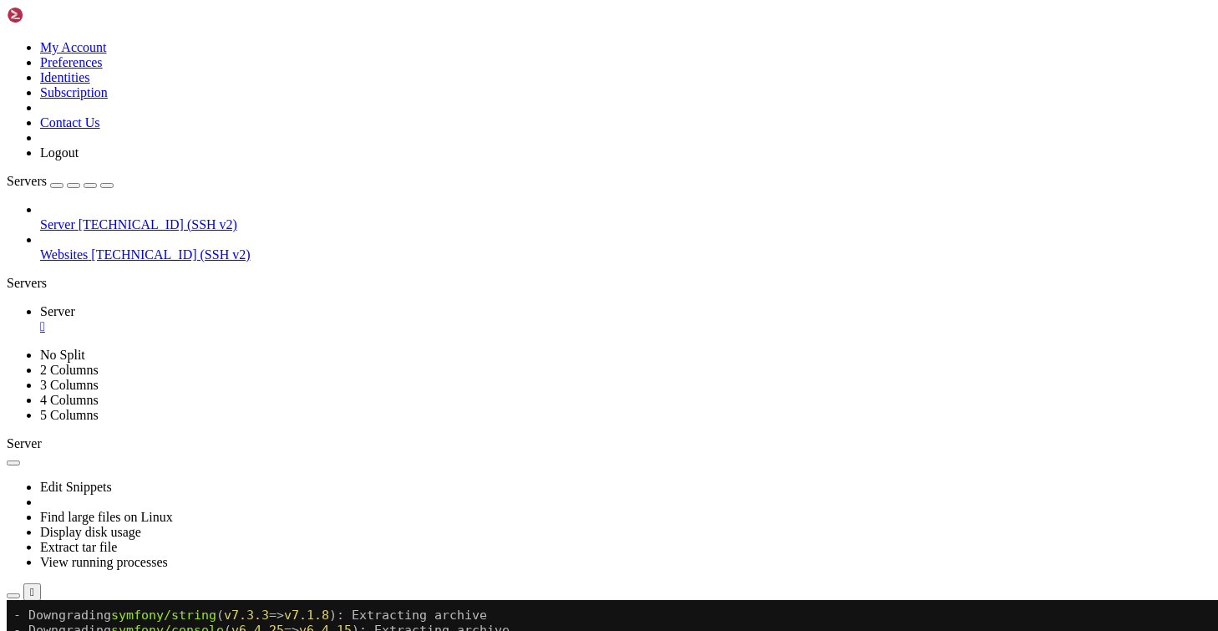
drag, startPoint x: 66, startPoint y: 1057, endPoint x: 204, endPoint y: 1072, distance: 138.5
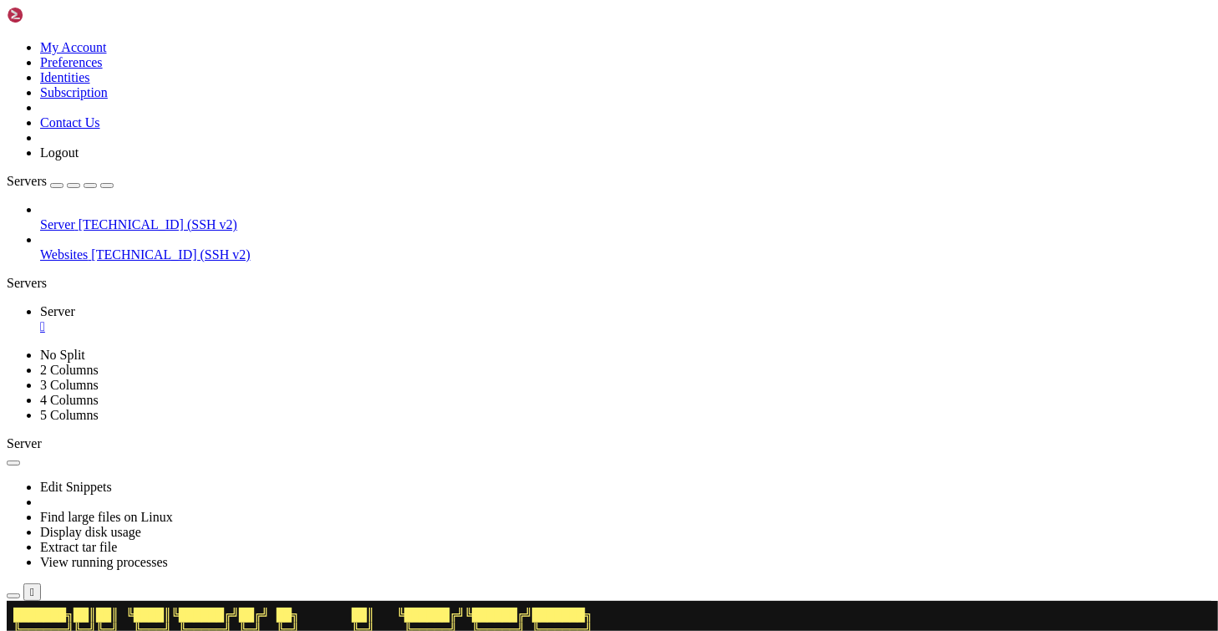
scroll to position [0, 0]
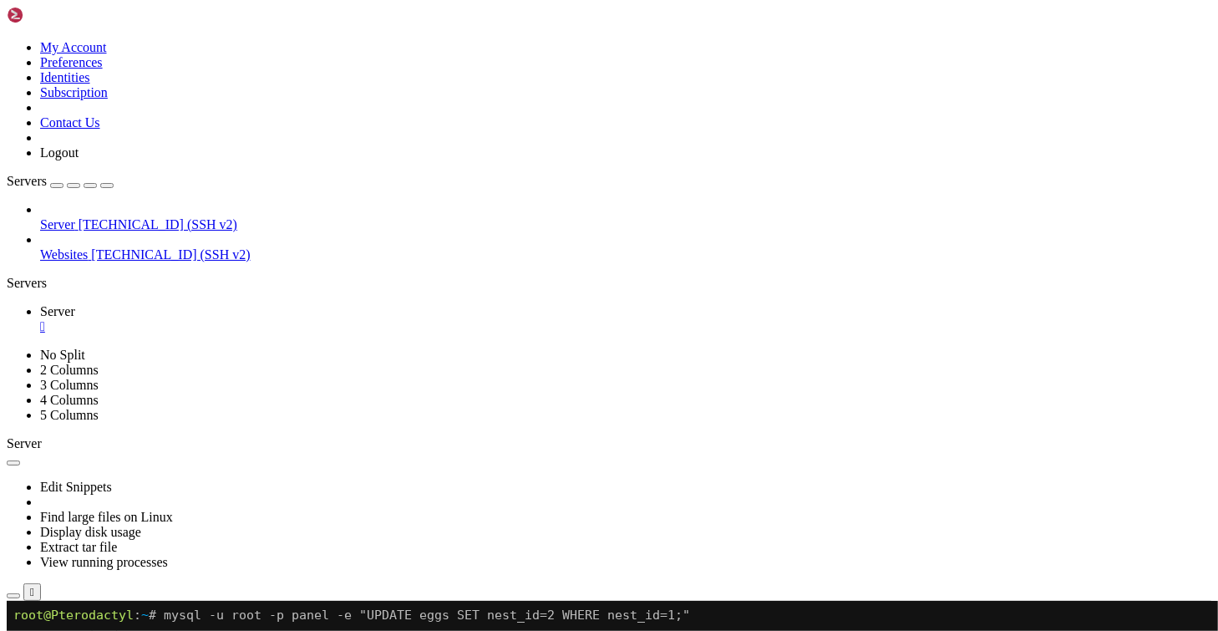
drag, startPoint x: 10, startPoint y: 715, endPoint x: 661, endPoint y: 772, distance: 653.9
drag, startPoint x: 748, startPoint y: 737, endPoint x: 634, endPoint y: 704, distance: 119.0
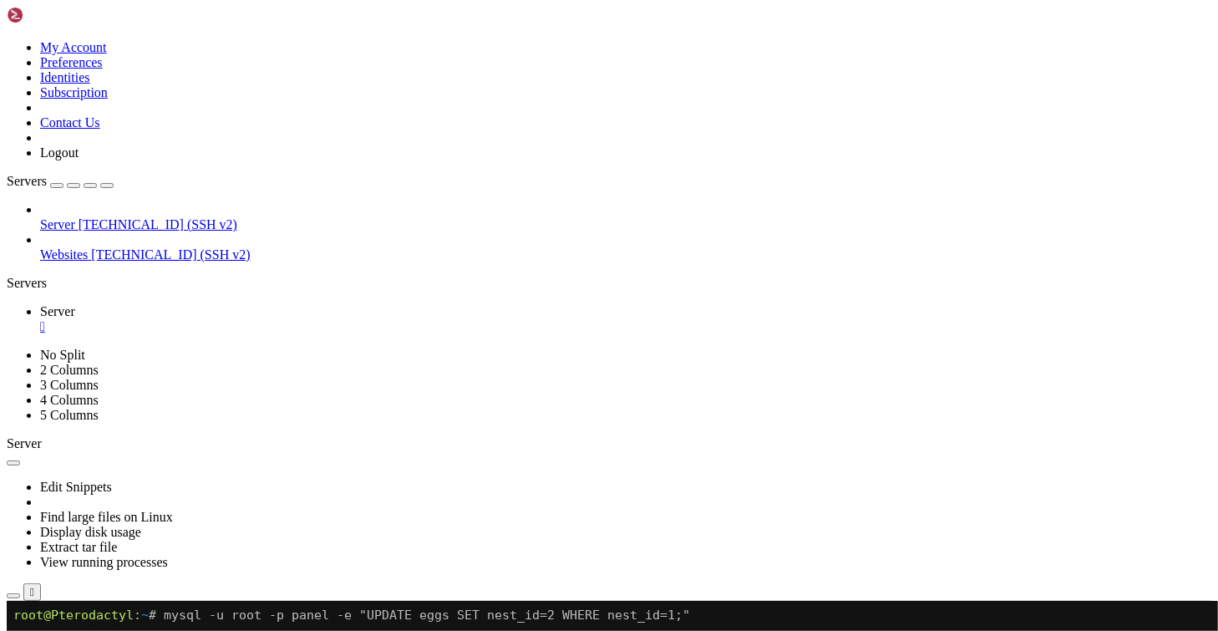
drag, startPoint x: 562, startPoint y: 938, endPoint x: 432, endPoint y: 881, distance: 142.1
click at [80, 247] on span "Websites" at bounding box center [64, 254] width 48 height 14
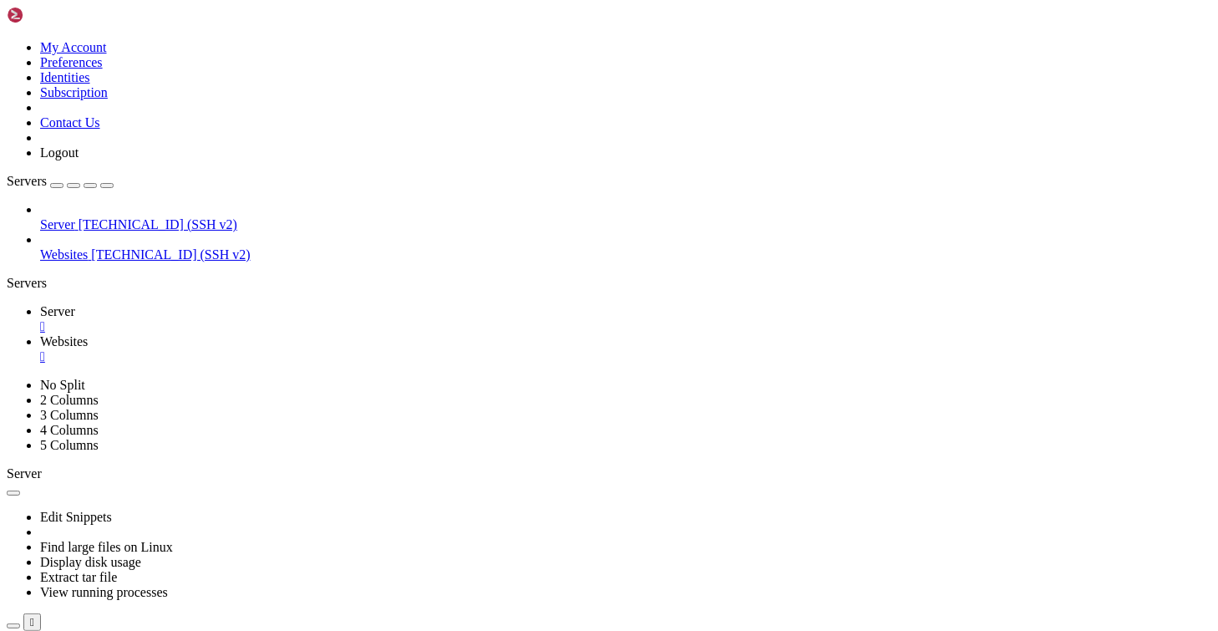
click at [292, 304] on link "Server " at bounding box center [625, 319] width 1171 height 30
click at [288, 319] on div "" at bounding box center [625, 326] width 1171 height 15
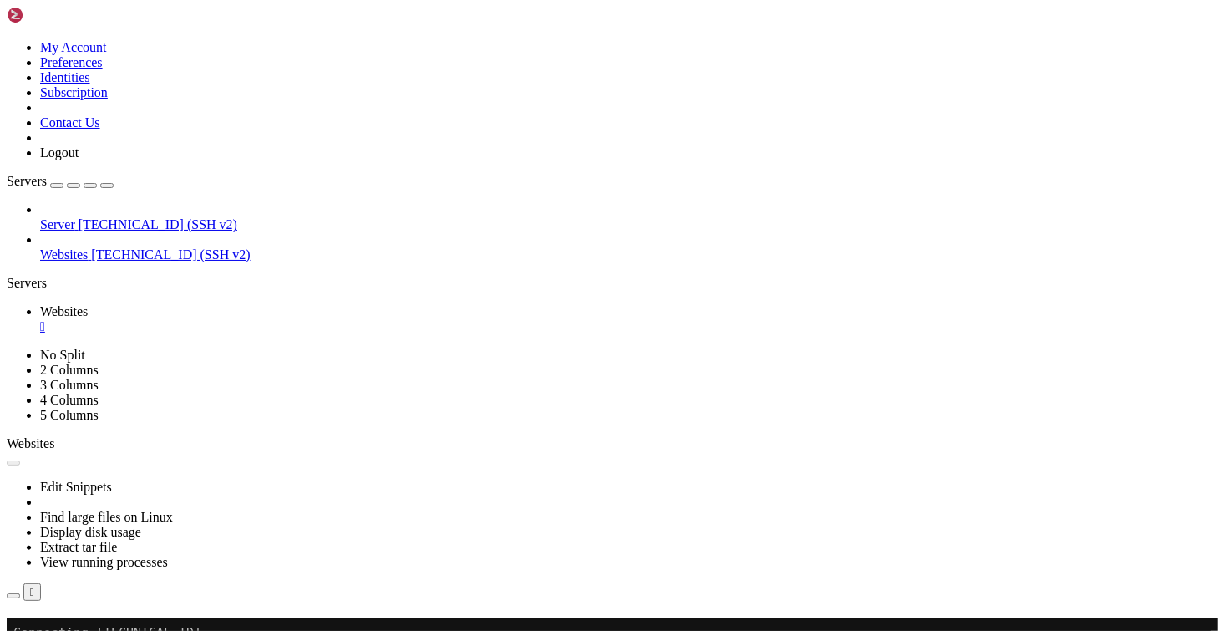
click at [704, 630] on div "Reconnect" at bounding box center [609, 642] width 1204 height 18
click at [73, 630] on button "Reconnect" at bounding box center [40, 642] width 67 height 18
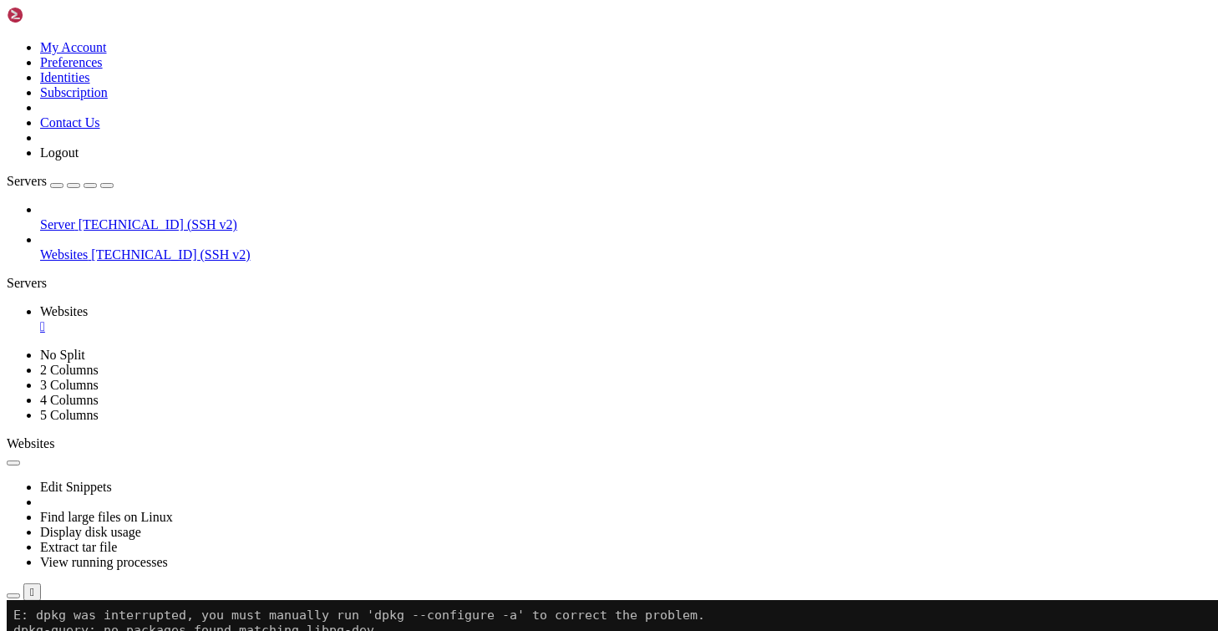
scroll to position [1323, 0]
drag, startPoint x: 373, startPoint y: 810, endPoint x: 516, endPoint y: 803, distance: 143.0
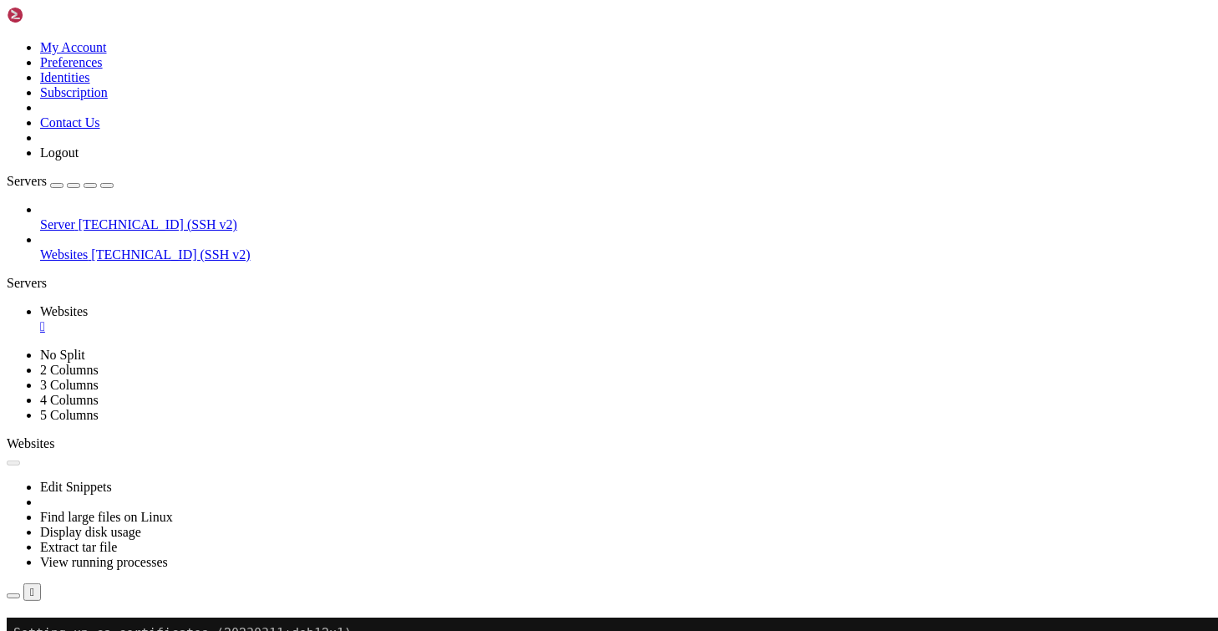
scroll to position [2210, 0]
click at [1217, 115] on html "Loading... My Account Preferences Identities Subscription Contact Us Logout Ser…" at bounding box center [609, 360] width 1218 height 721
click at [73, 630] on button "Reconnect" at bounding box center [40, 642] width 67 height 18
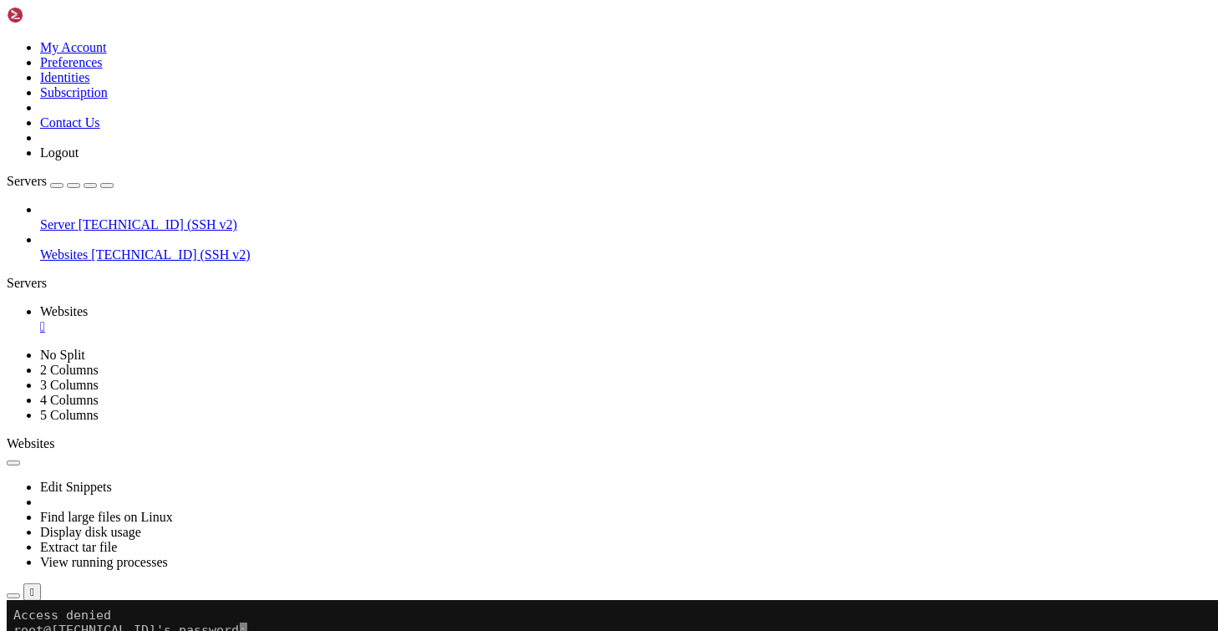
click at [147, 247] on span "[TECHNICAL_ID] (SSH v2)" at bounding box center [170, 254] width 159 height 14
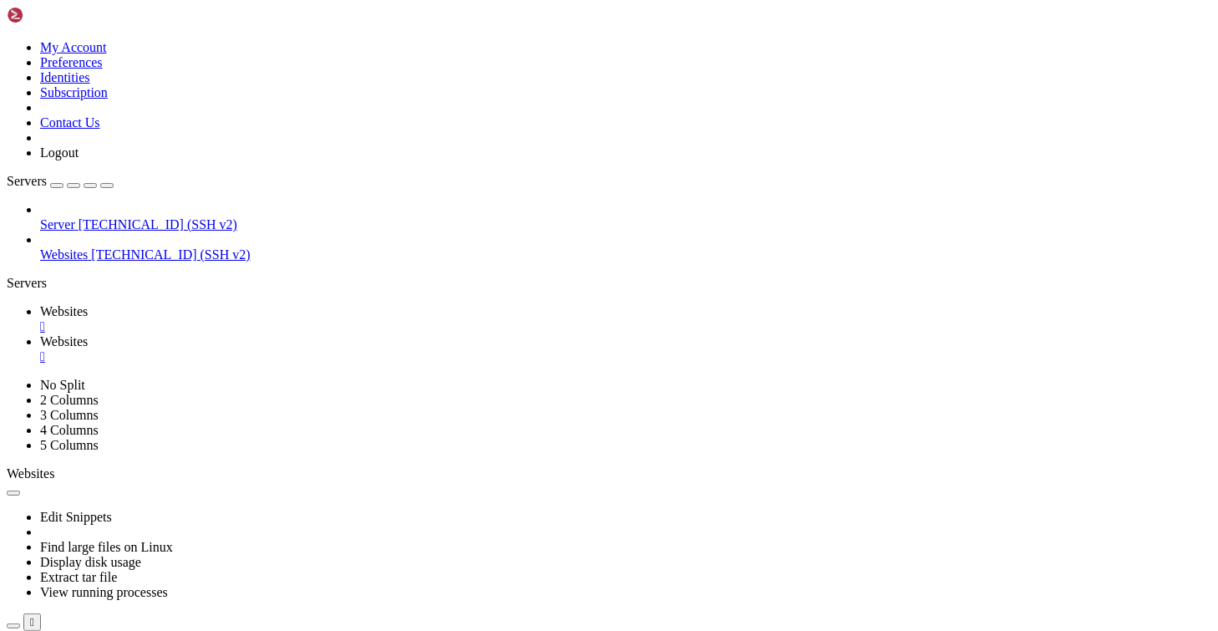
scroll to position [0, 0]
click at [304, 319] on div "" at bounding box center [625, 326] width 1171 height 15
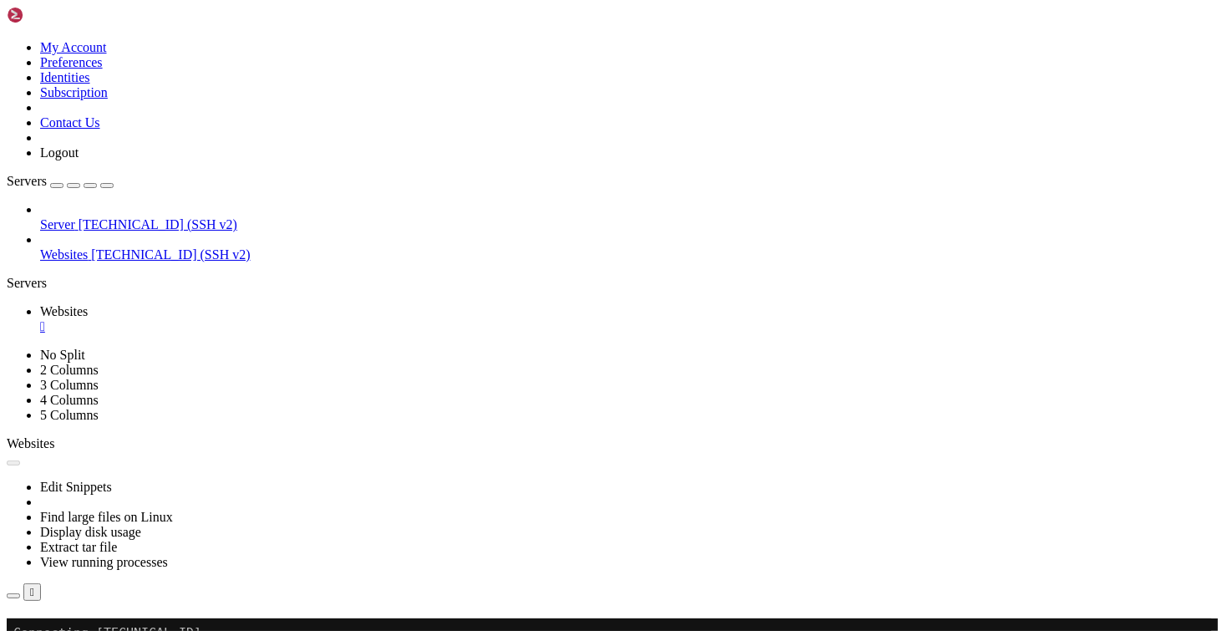
click at [73, 630] on button "Reconnect" at bounding box center [40, 642] width 67 height 18
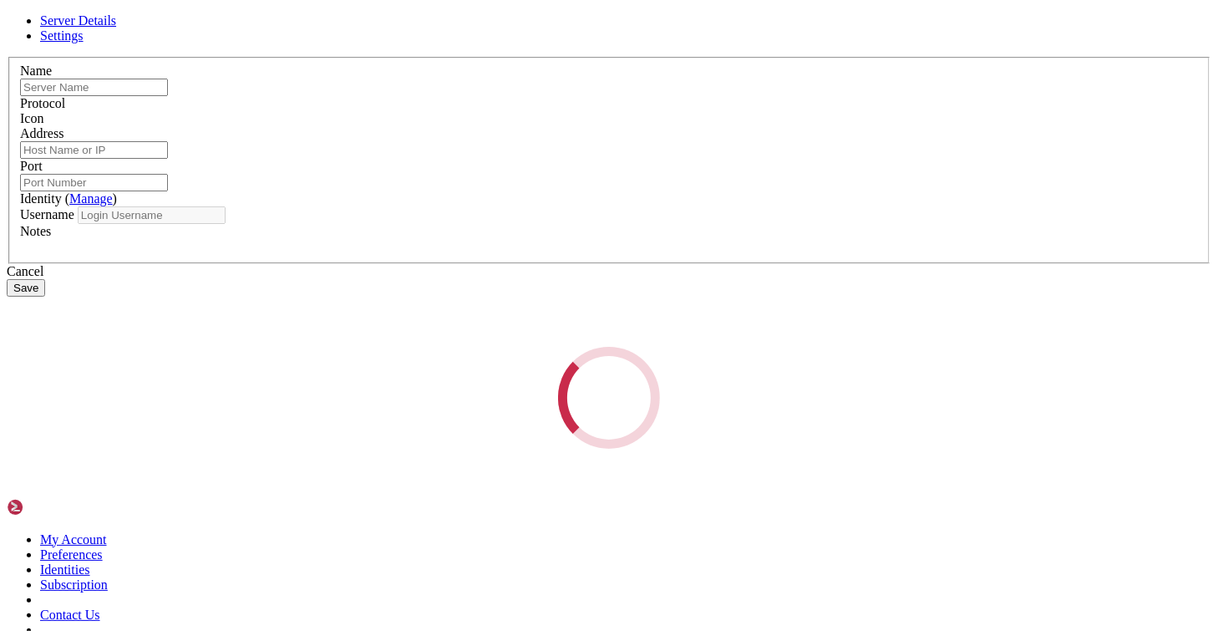
type input "Websites"
type input "[TECHNICAL_ID]"
type input "22"
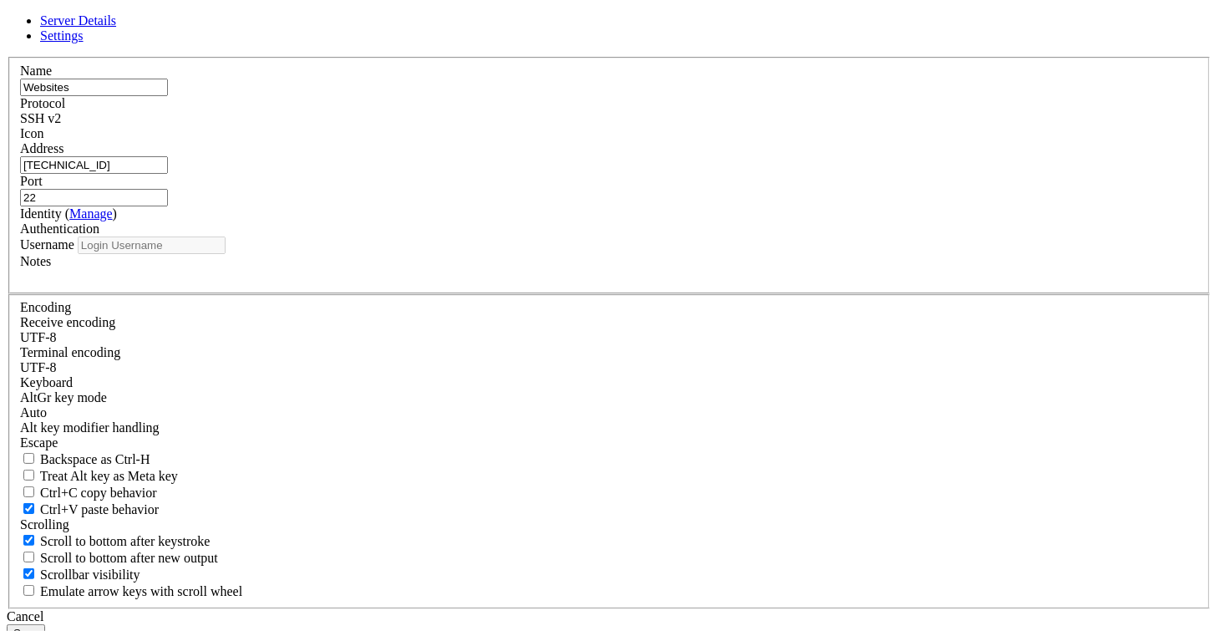
type input "root"
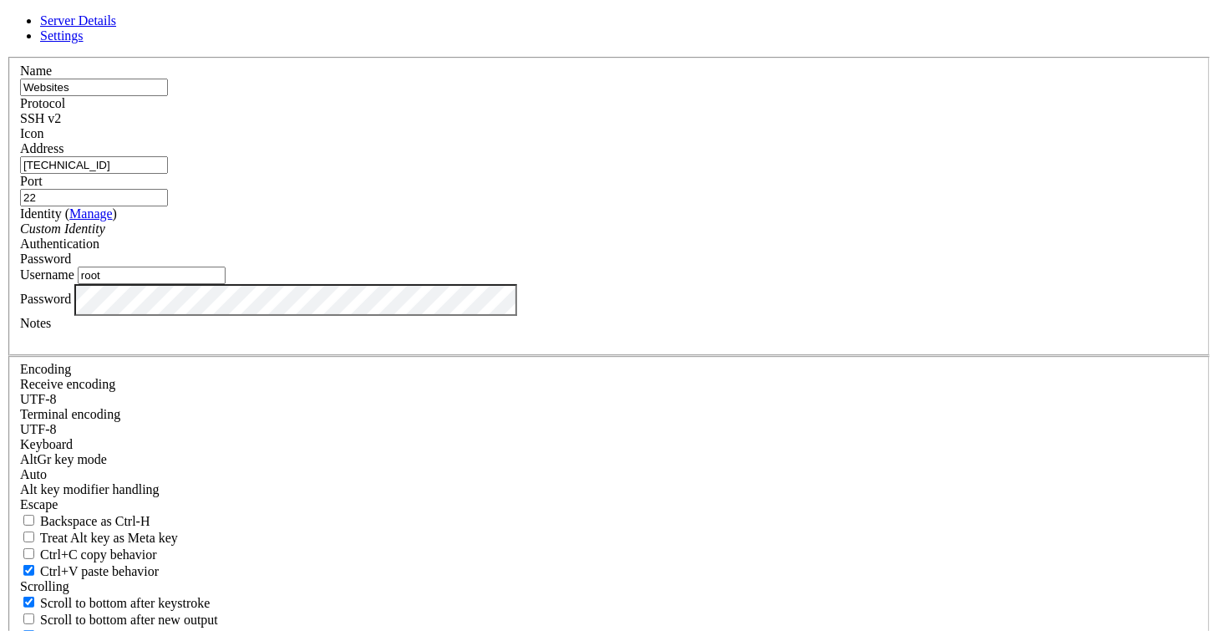
click at [325, 393] on div "Server Details Settings Name Websites Protocol SSH v2 Icon" at bounding box center [609, 358] width 1204 height 690
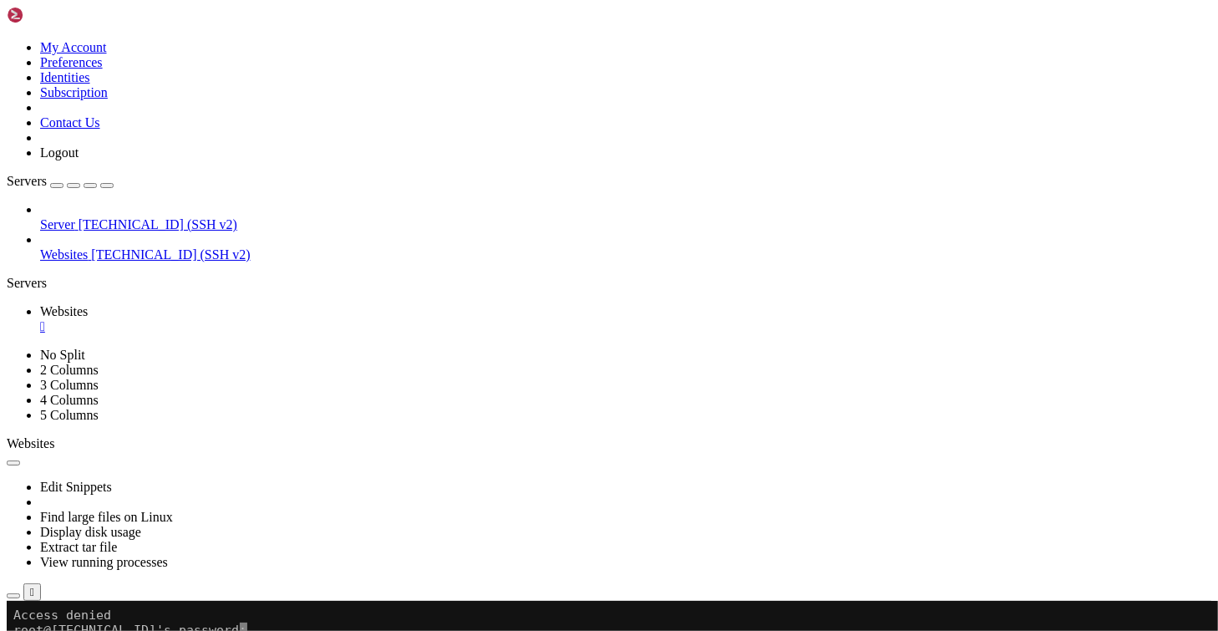
click at [52, 247] on span "Websites" at bounding box center [64, 254] width 48 height 14
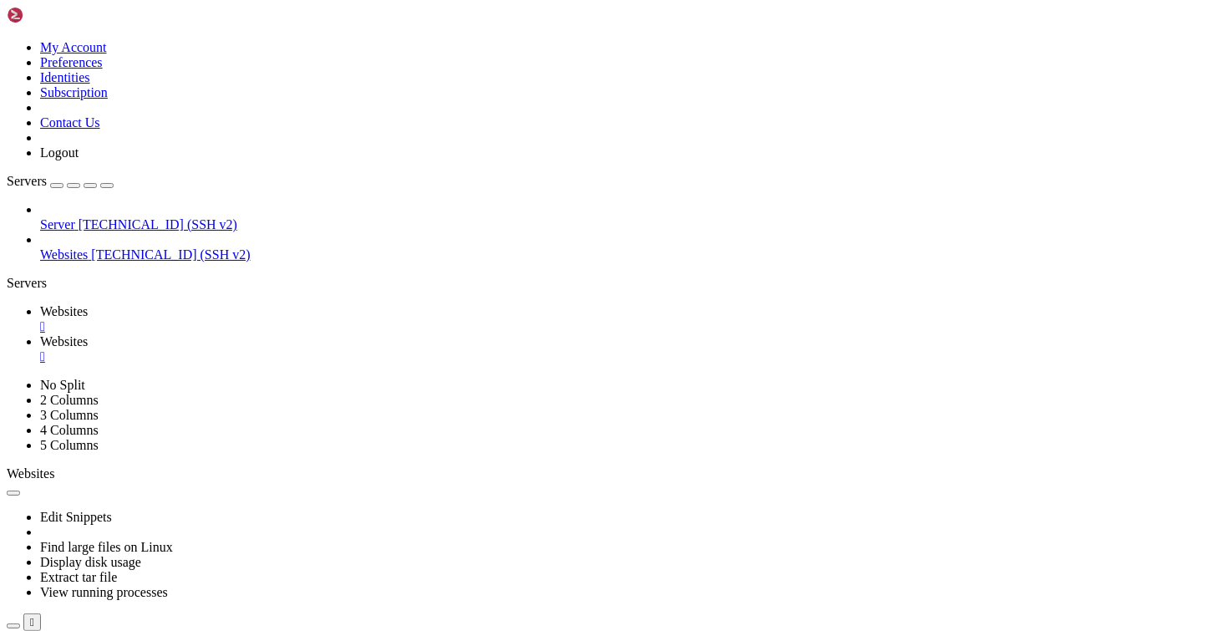
click at [305, 319] on div "" at bounding box center [625, 326] width 1171 height 15
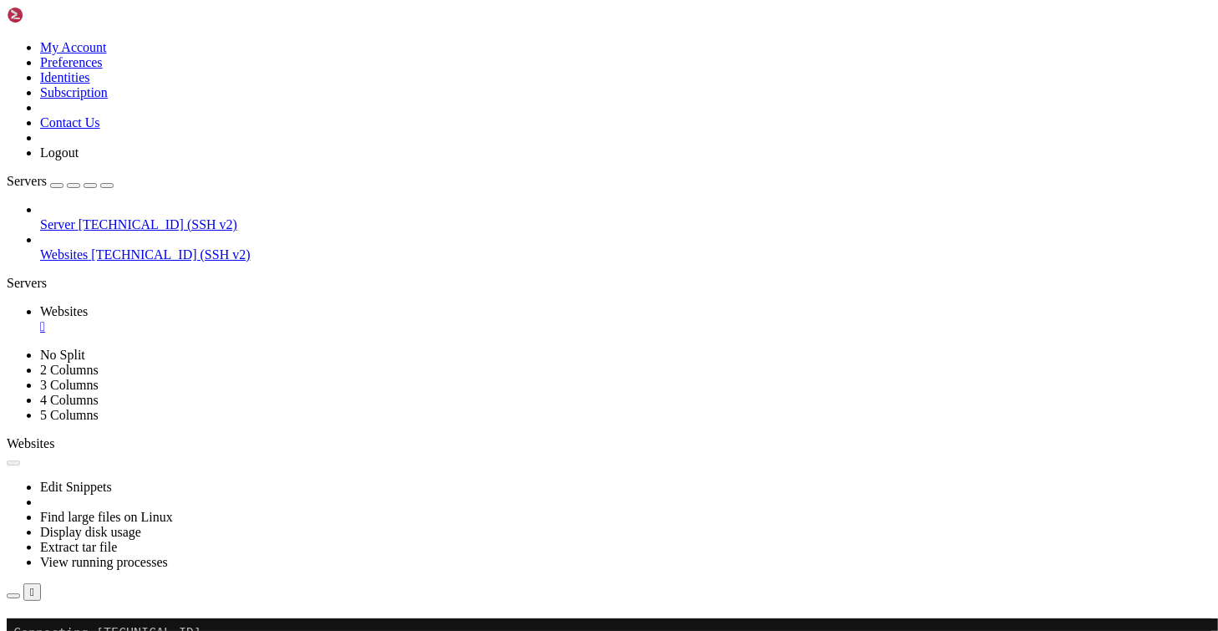
click at [73, 630] on button "Reconnect" at bounding box center [40, 642] width 67 height 18
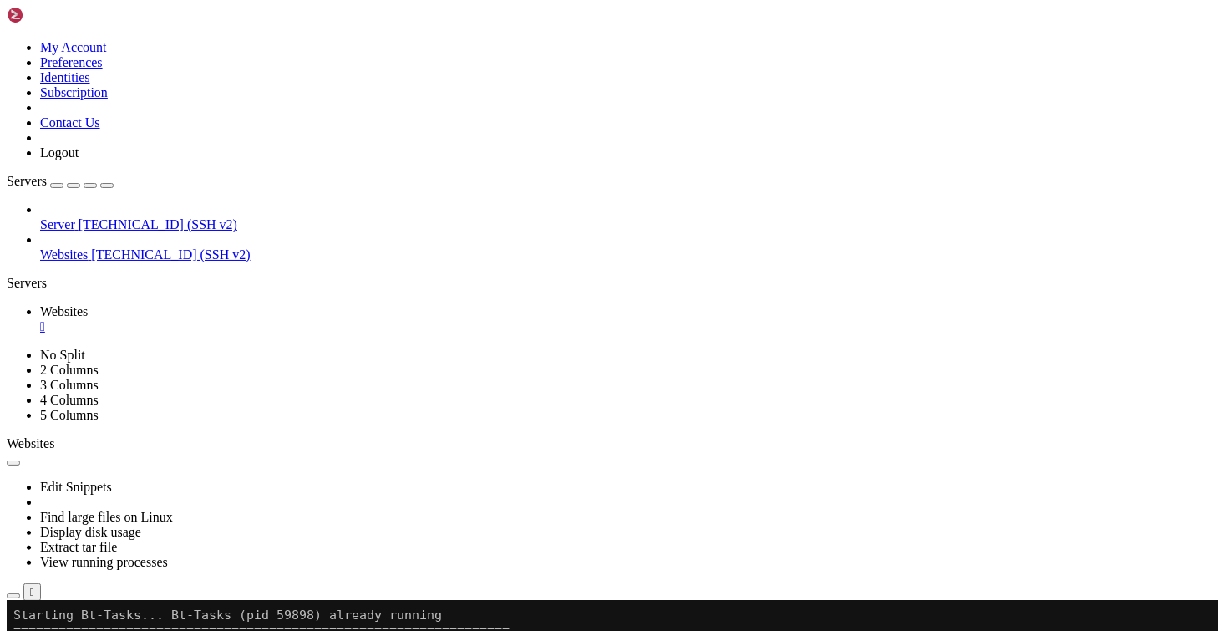
scroll to position [21080, 0]
drag, startPoint x: 210, startPoint y: 736, endPoint x: 474, endPoint y: 734, distance: 263.1
